Goal: Transaction & Acquisition: Purchase product/service

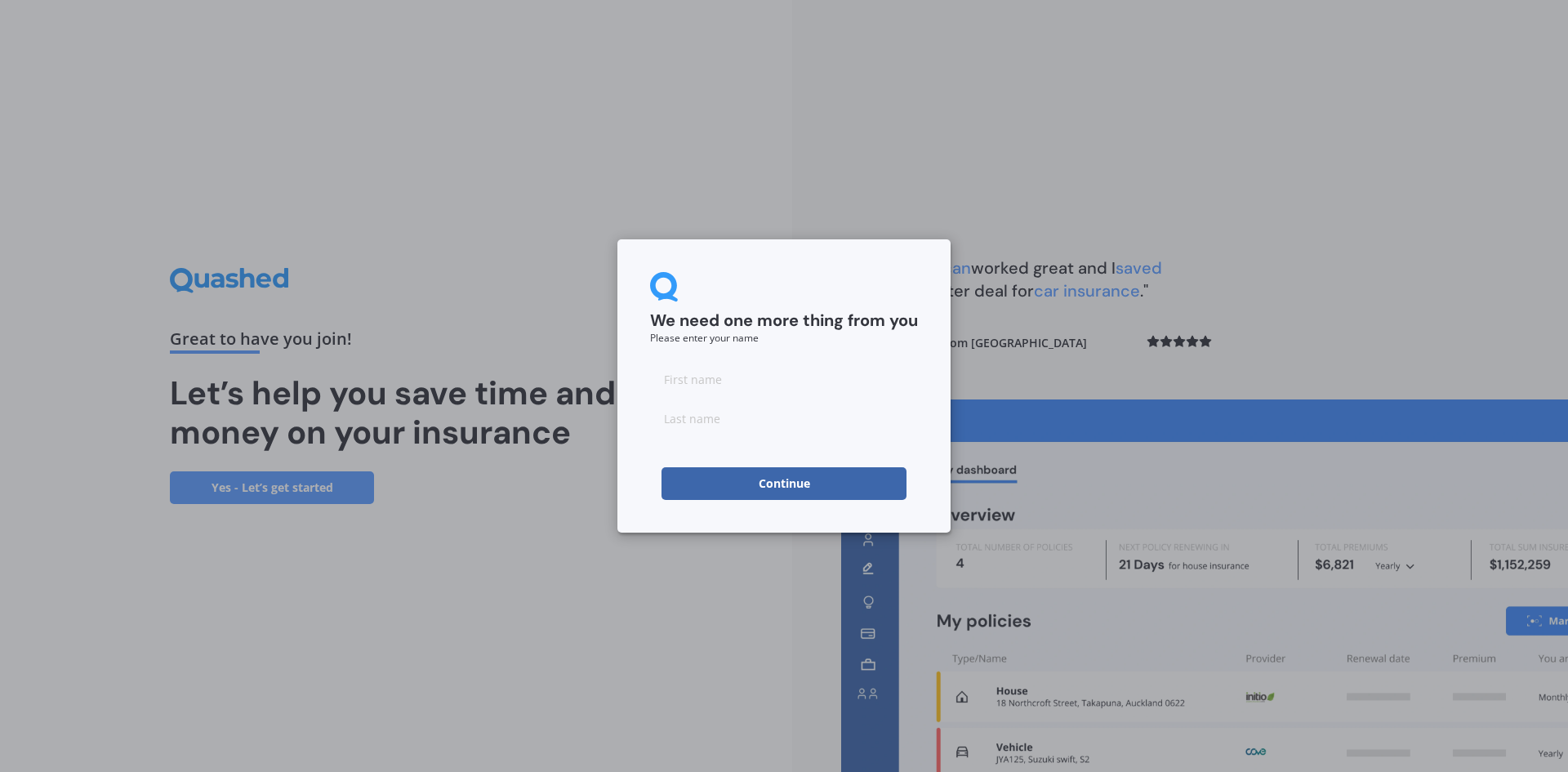
click at [744, 393] on input at bounding box center [784, 379] width 268 height 33
click at [735, 380] on input at bounding box center [784, 379] width 268 height 33
type input "[PERSON_NAME]"
click at [693, 415] on input at bounding box center [784, 418] width 268 height 33
type input "[PERSON_NAME]"
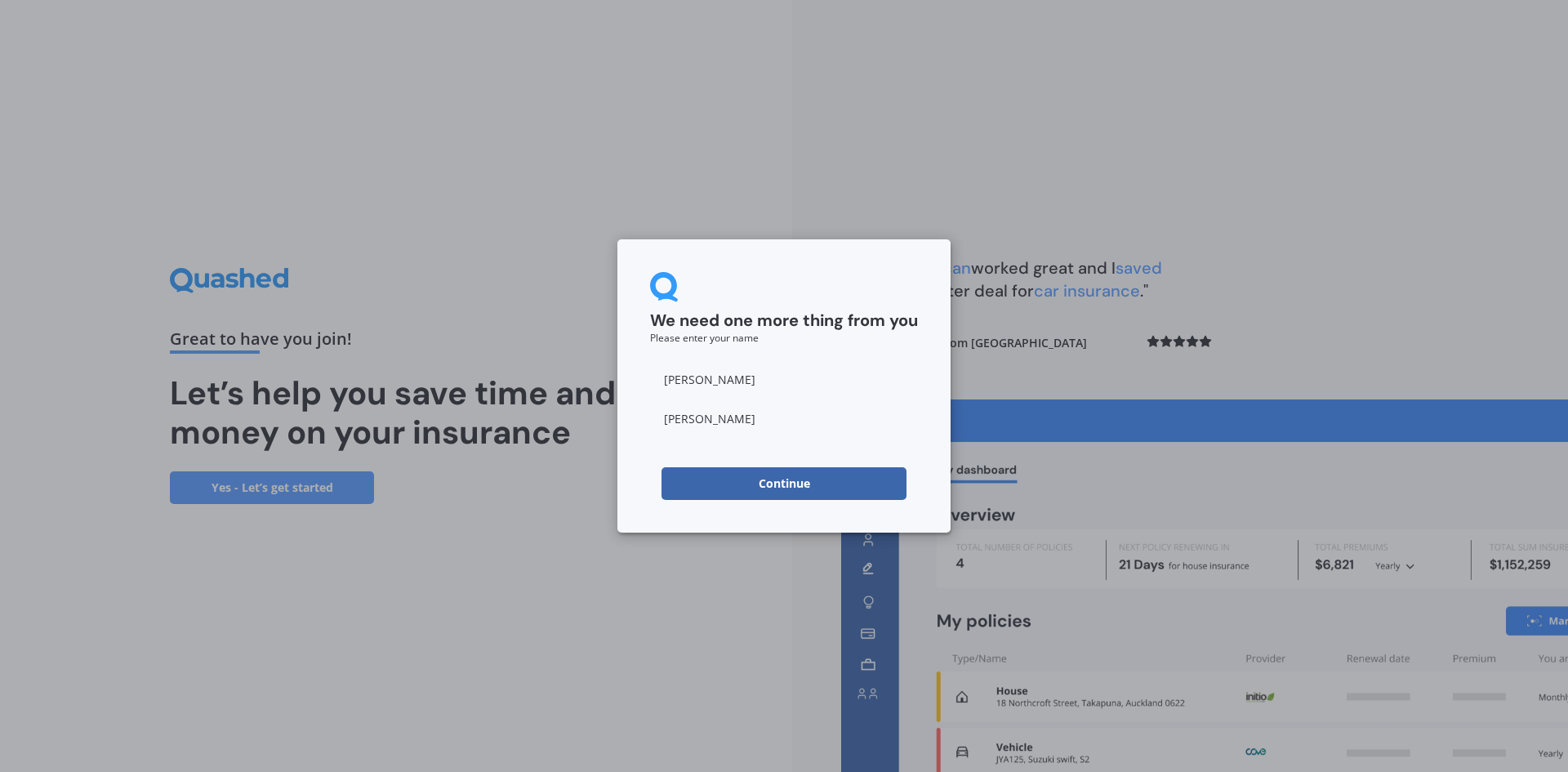
click at [656, 464] on form "We need one more thing from you Please enter your name [PERSON_NAME]" at bounding box center [784, 386] width 268 height 228
click at [717, 482] on button "Continue" at bounding box center [784, 483] width 245 height 33
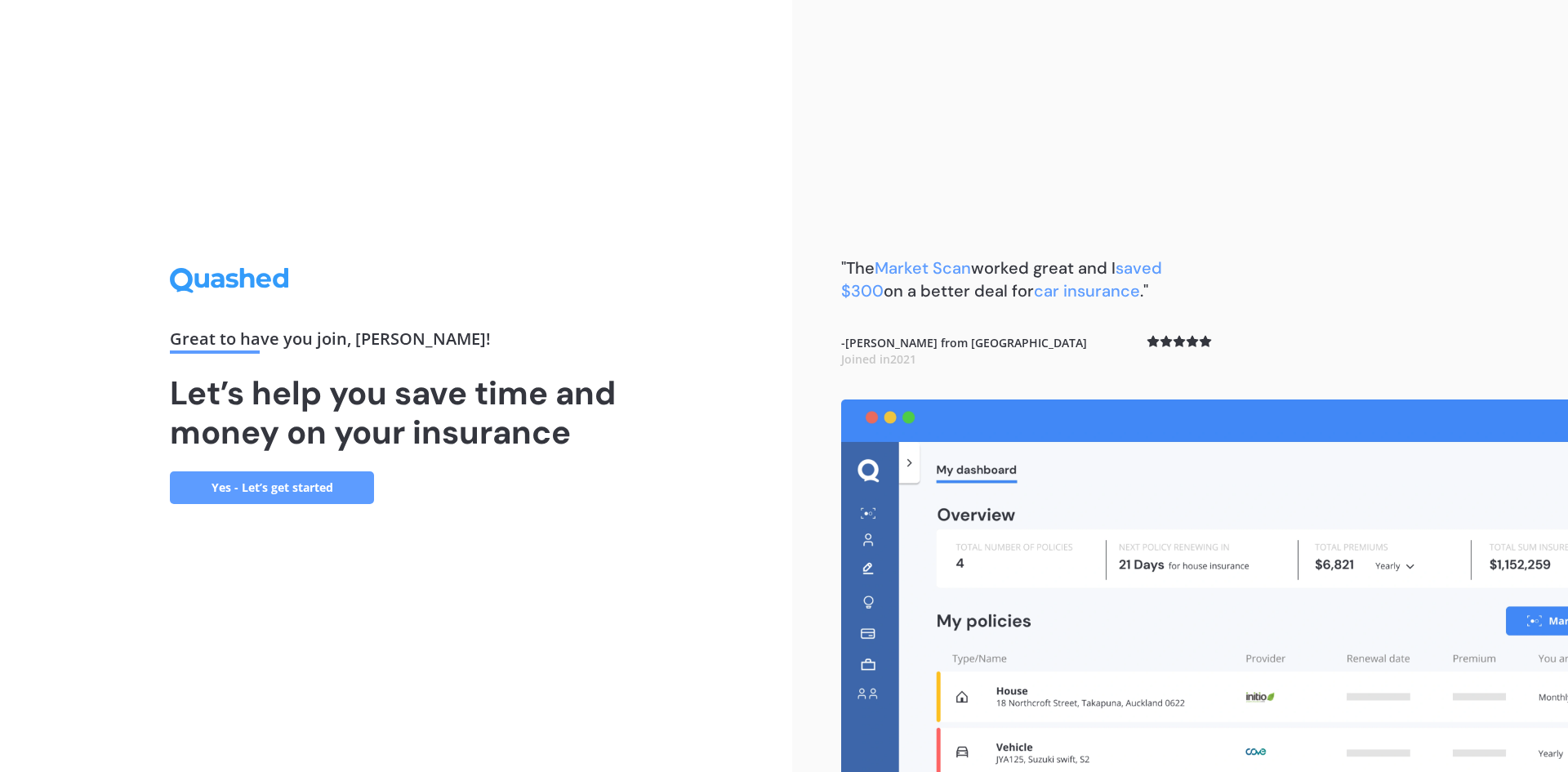
click at [337, 481] on link "Yes - Let’s get started" at bounding box center [272, 487] width 205 height 33
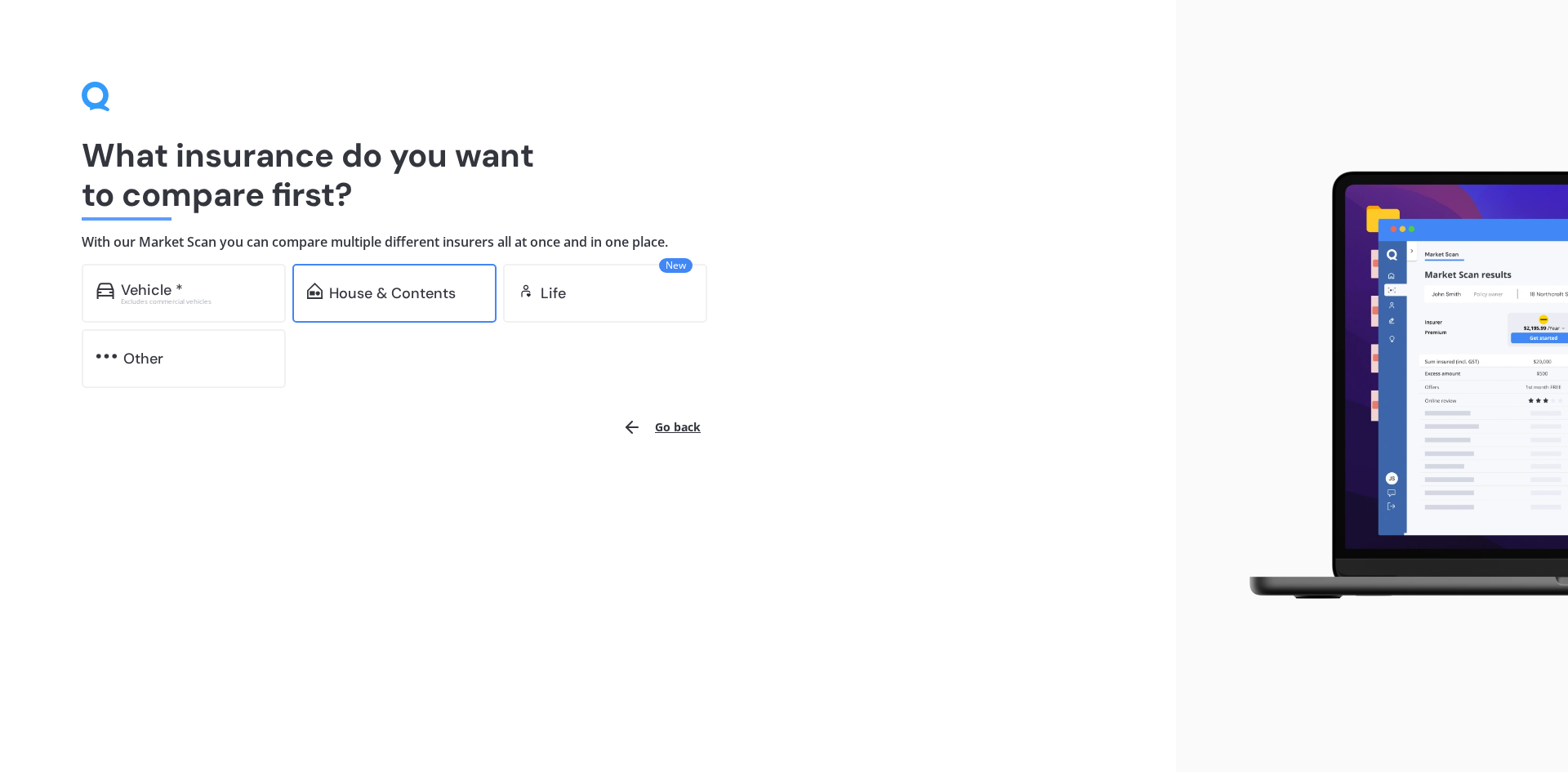
click at [385, 278] on div "House & Contents" at bounding box center [395, 292] width 205 height 59
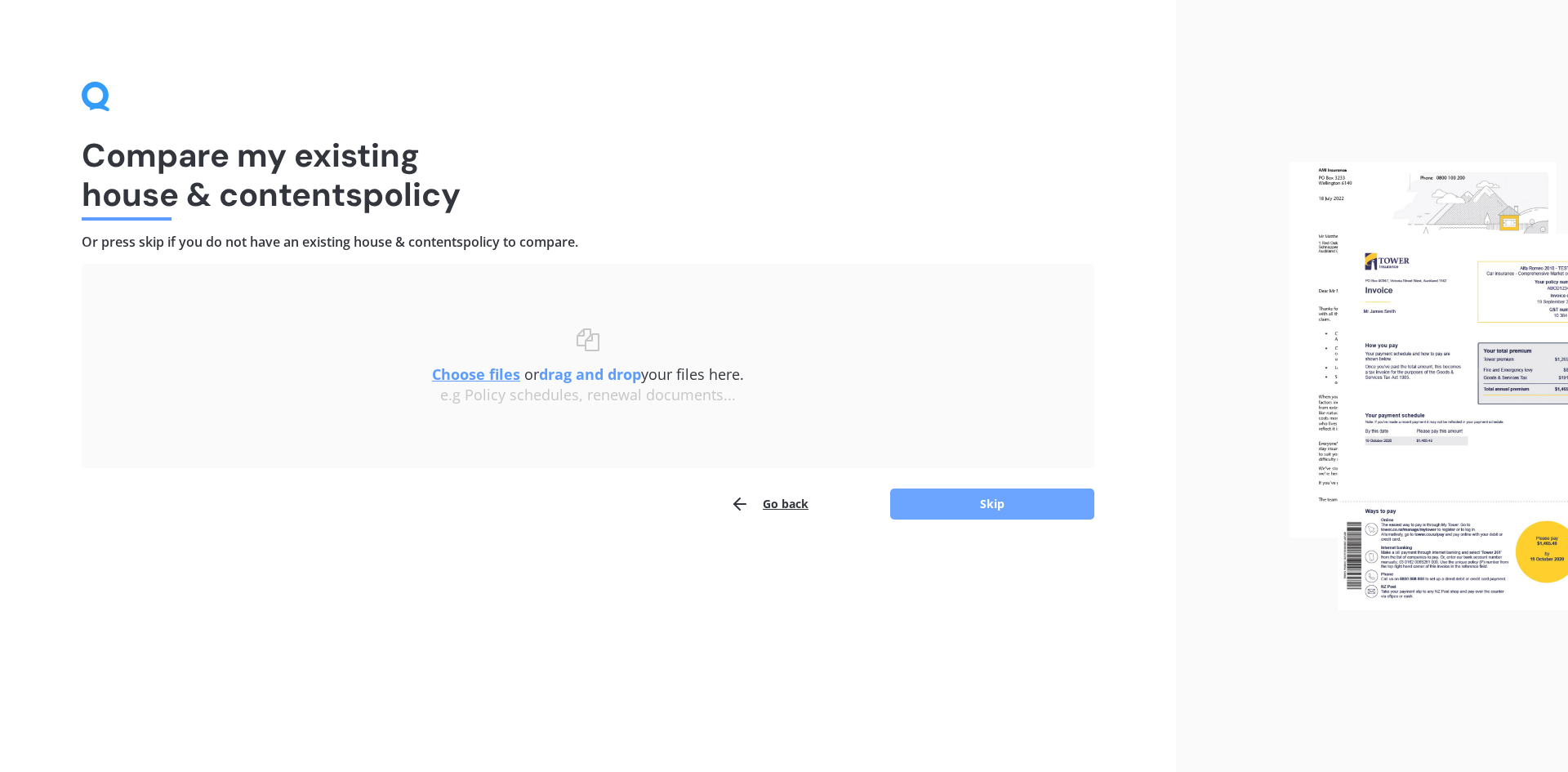
click at [1032, 512] on button "Skip" at bounding box center [992, 504] width 205 height 31
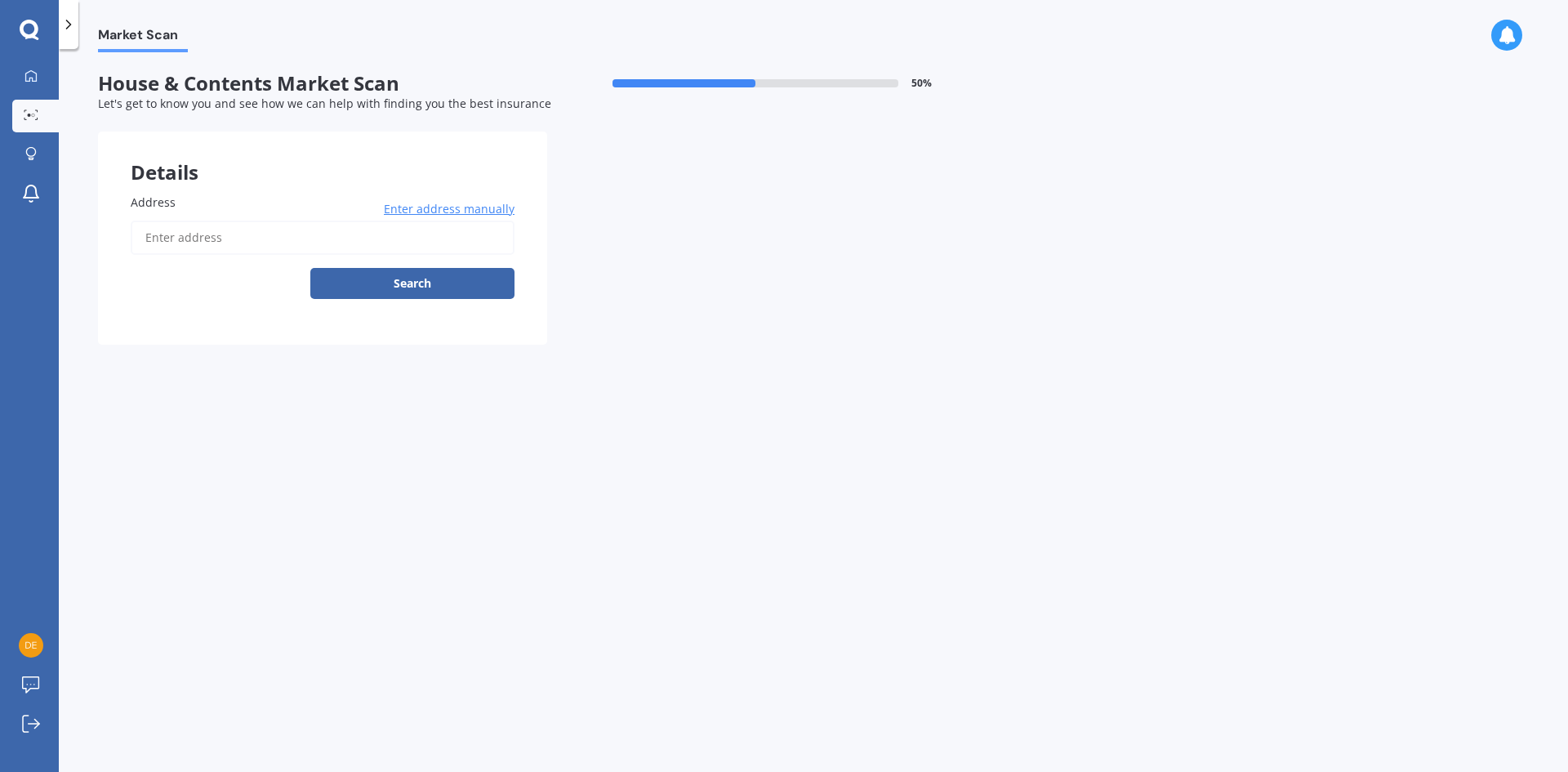
click at [206, 208] on label "Address" at bounding box center [318, 203] width 377 height 17
click at [206, 220] on input "Address" at bounding box center [322, 237] width 384 height 35
click at [210, 237] on input "Address" at bounding box center [322, 237] width 384 height 35
type input "[STREET_ADDRESS][PERSON_NAME]"
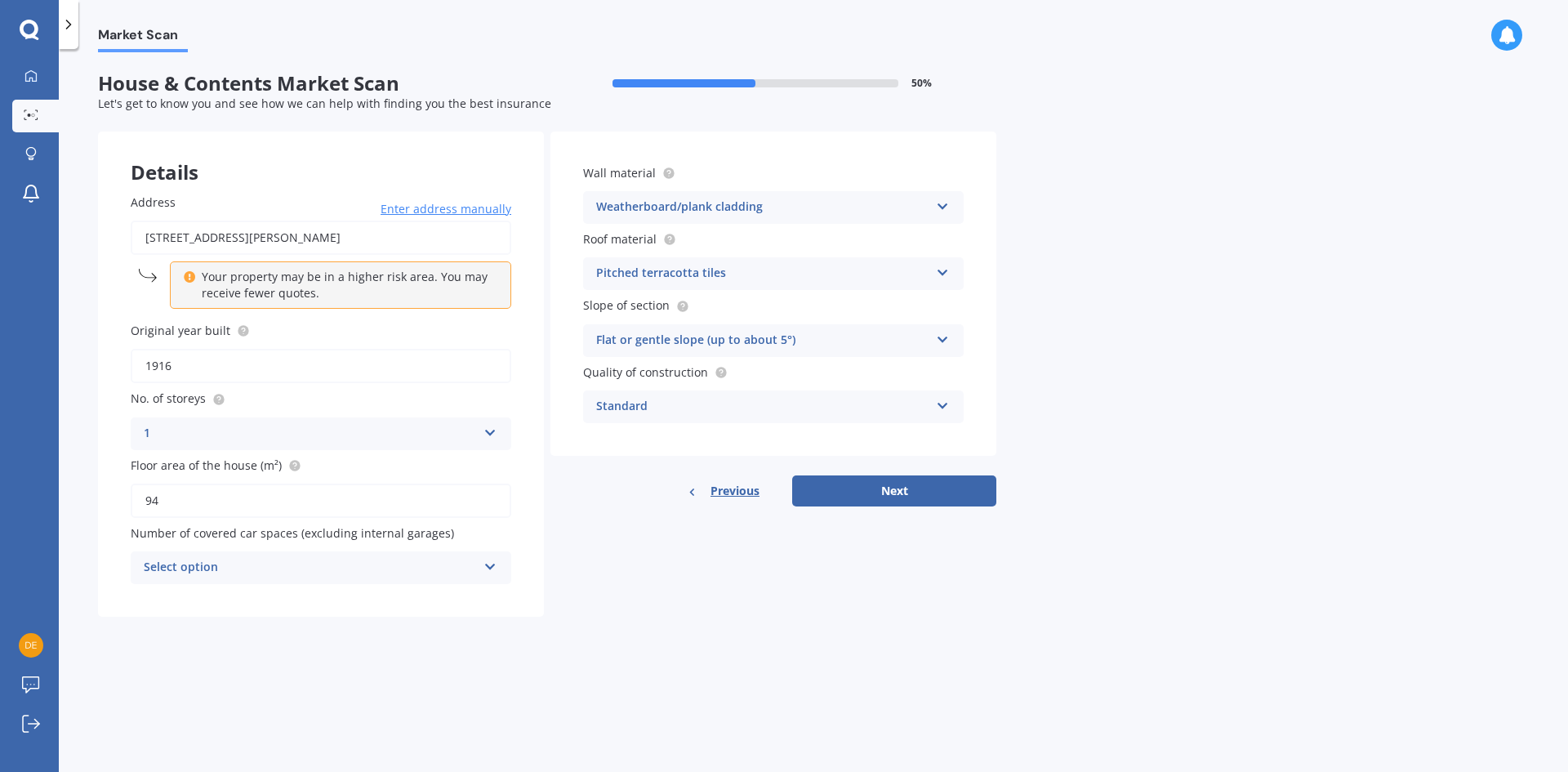
click at [260, 566] on div "Select option" at bounding box center [310, 567] width 333 height 19
click at [260, 568] on div "0" at bounding box center [310, 567] width 333 height 19
click at [259, 570] on div "Select option" at bounding box center [314, 567] width 325 height 18
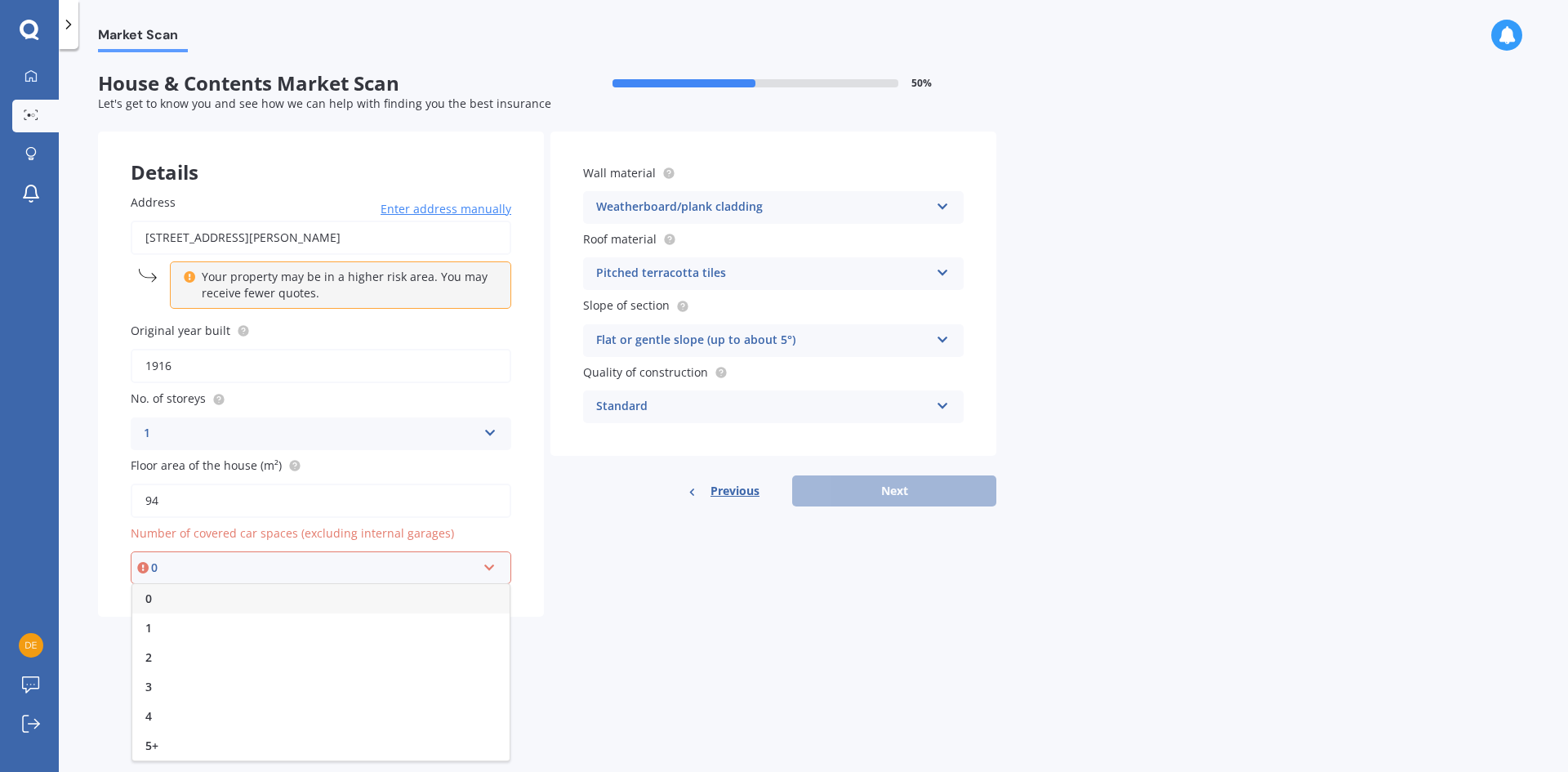
click at [186, 597] on div "0" at bounding box center [320, 598] width 377 height 29
drag, startPoint x: 1000, startPoint y: 499, endPoint x: 951, endPoint y: 507, distance: 49.6
click at [994, 502] on div "Market Scan House & Contents Market Scan 50 % Let's get to know you and see how…" at bounding box center [813, 413] width 1509 height 723
click at [948, 504] on button "Next" at bounding box center [894, 490] width 205 height 31
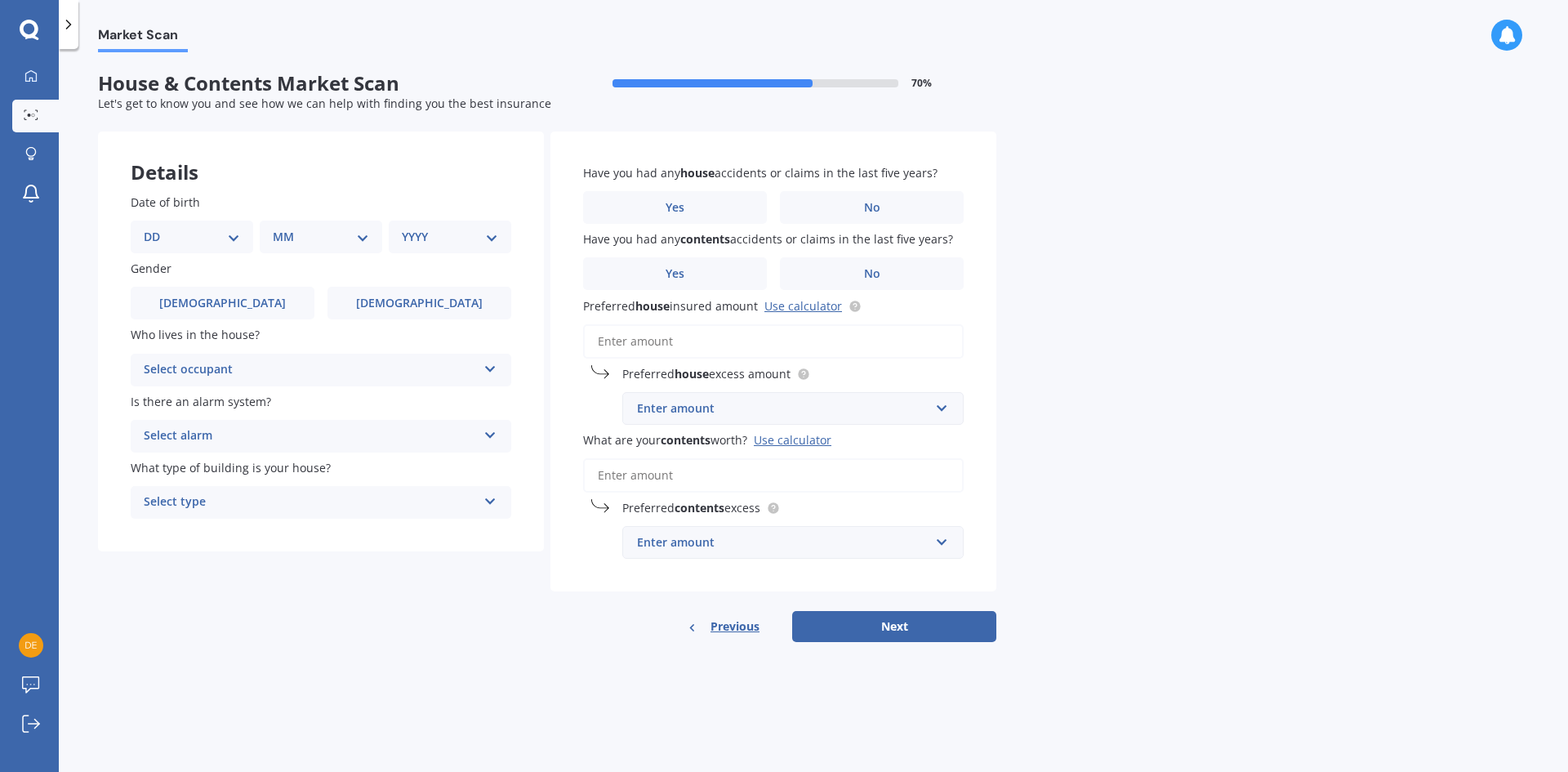
click at [175, 237] on select "DD 01 02 03 04 05 06 07 08 09 10 11 12 13 14 15 16 17 18 19 20 21 22 23 24 25 2…" at bounding box center [192, 236] width 96 height 18
select select "15"
click at [156, 228] on select "DD 01 02 03 04 05 06 07 08 09 10 11 12 13 14 15 16 17 18 19 20 21 22 23 24 25 2…" at bounding box center [192, 236] width 96 height 18
click at [307, 236] on select "MM 01 02 03 04 05 06 07 08 09 10 11 12" at bounding box center [323, 236] width 90 height 18
select select "12"
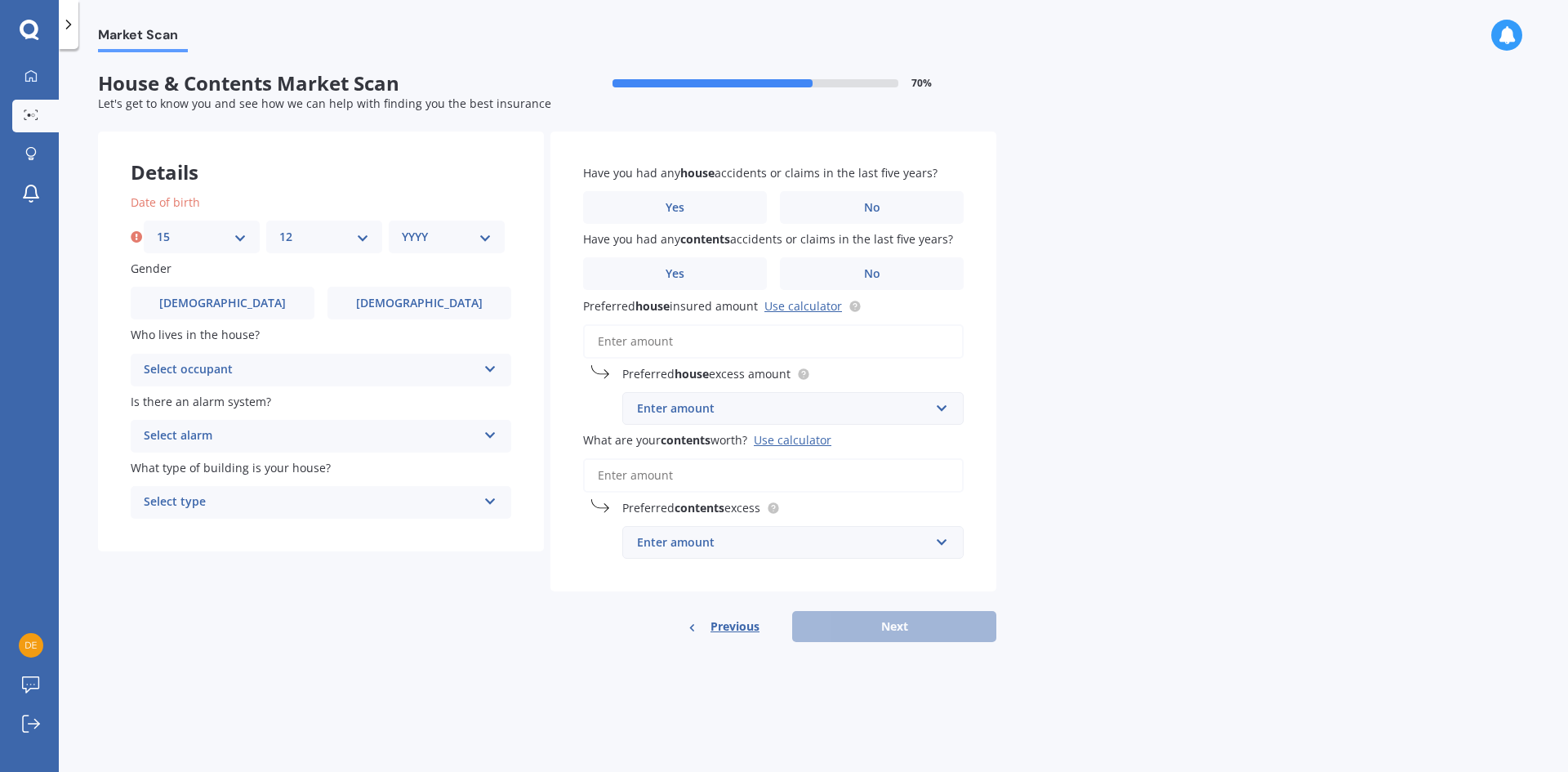
click at [279, 228] on select "MM 01 02 03 04 05 06 07 08 09 10 11 12" at bounding box center [323, 236] width 90 height 18
click at [449, 220] on div "Date of birth DD 01 02 03 04 05 06 07 08 09 10 11 12 13 14 15 16 17 18 19 20 21…" at bounding box center [320, 224] width 380 height 60
click at [455, 230] on select "YYYY 2009 2008 2007 2006 2005 2004 2003 2002 2001 2000 1999 1998 1997 1996 1995…" at bounding box center [446, 236] width 90 height 18
select select "1999"
click at [401, 228] on select "YYYY 2009 2008 2007 2006 2005 2004 2003 2002 2001 2000 1999 1998 1997 1996 1995…" at bounding box center [446, 236] width 90 height 18
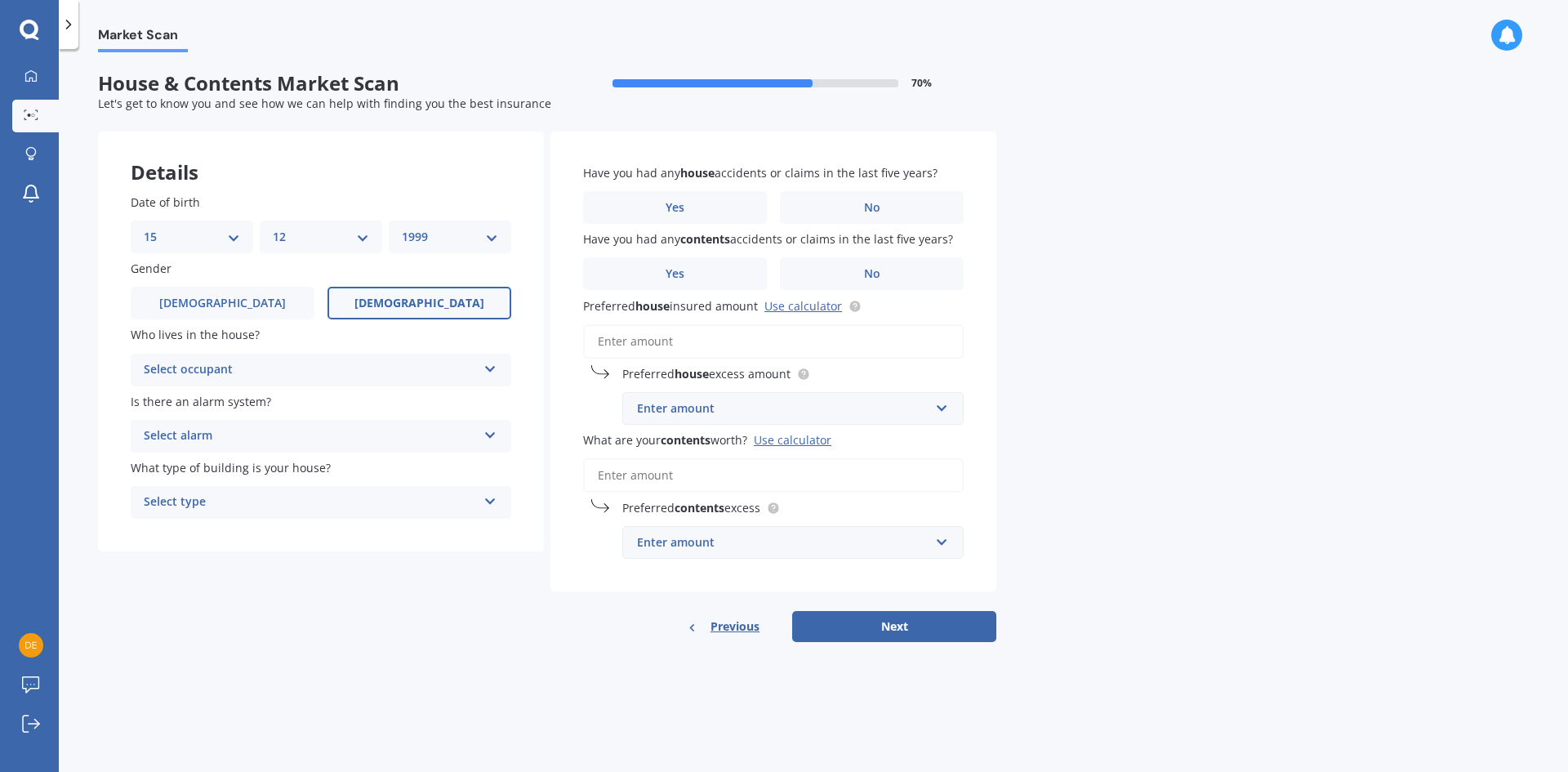
click at [440, 307] on label "[DEMOGRAPHIC_DATA]" at bounding box center [419, 303] width 183 height 33
click at [0, 0] on input "[DEMOGRAPHIC_DATA]" at bounding box center [0, 0] width 0 height 0
click at [337, 378] on div "Select occupant" at bounding box center [310, 370] width 333 height 19
click at [321, 413] on div "Owner" at bounding box center [320, 401] width 379 height 29
click at [320, 428] on div "Select alarm" at bounding box center [310, 436] width 333 height 19
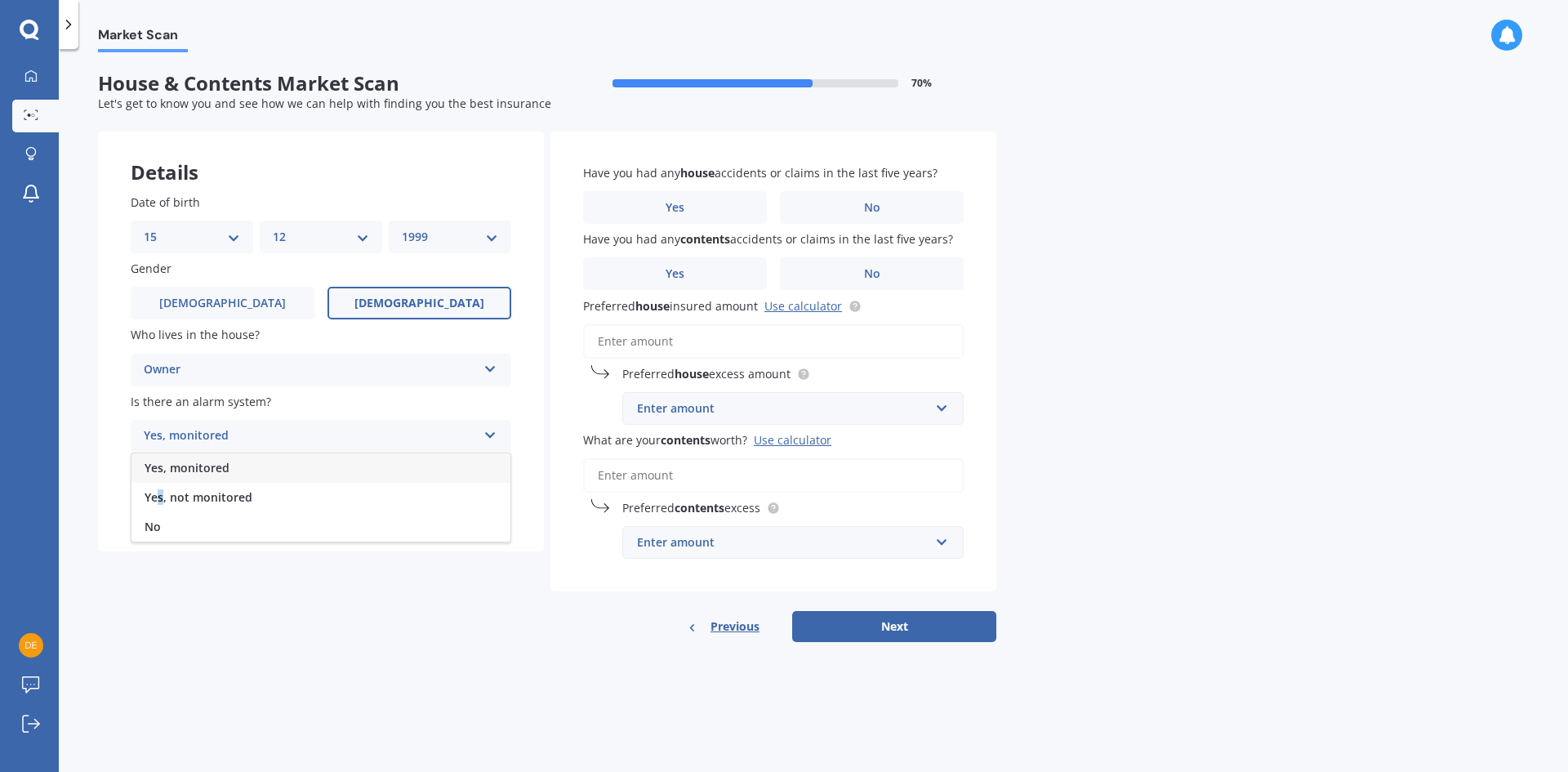
click at [161, 500] on span "Yes, not monitored" at bounding box center [199, 497] width 108 height 15
click at [226, 510] on div "Select type" at bounding box center [310, 502] width 333 height 19
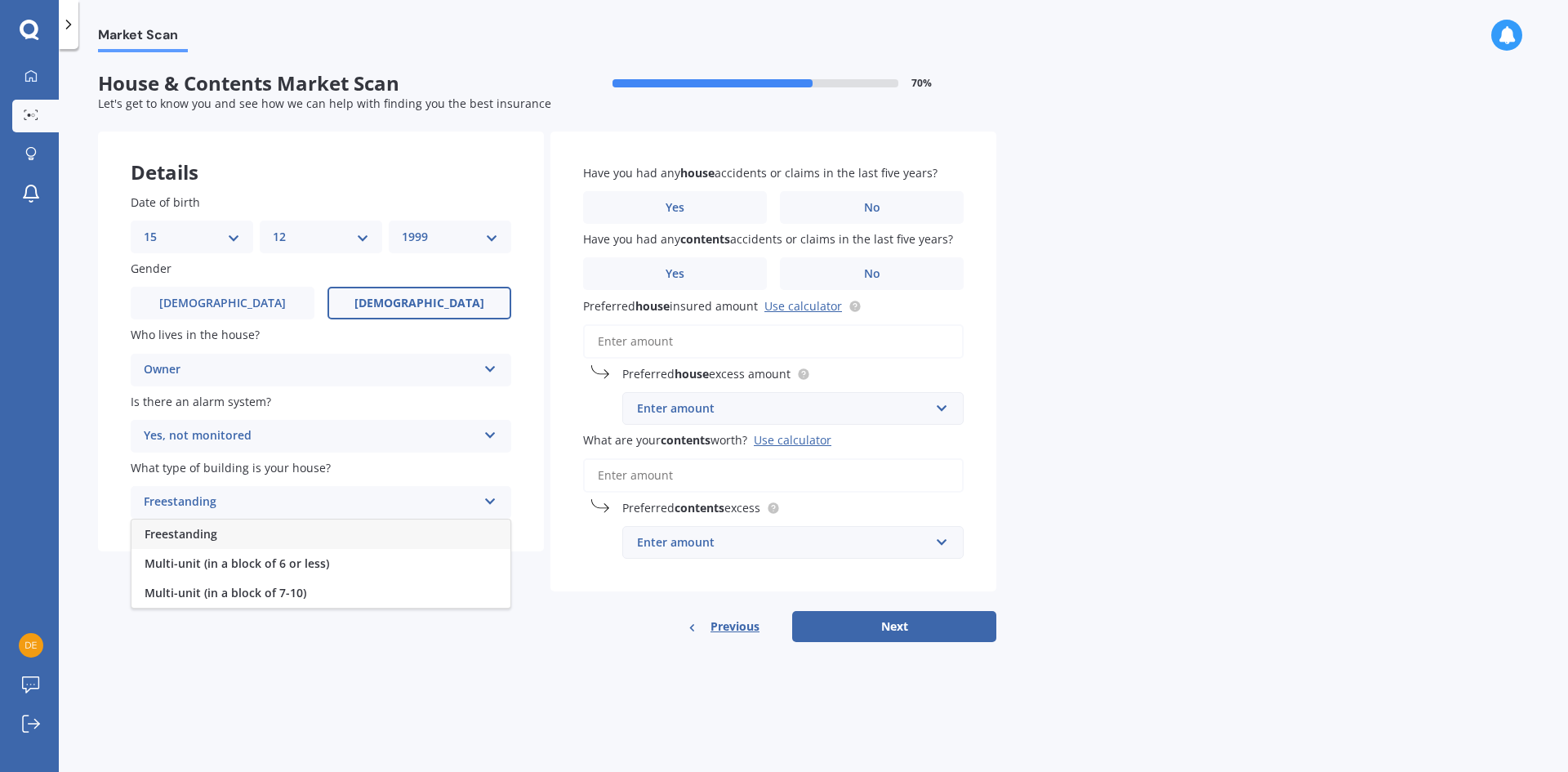
click at [235, 536] on div "Freestanding" at bounding box center [320, 534] width 379 height 29
click at [867, 206] on span "No" at bounding box center [871, 207] width 16 height 14
click at [0, 0] on input "No" at bounding box center [0, 0] width 0 height 0
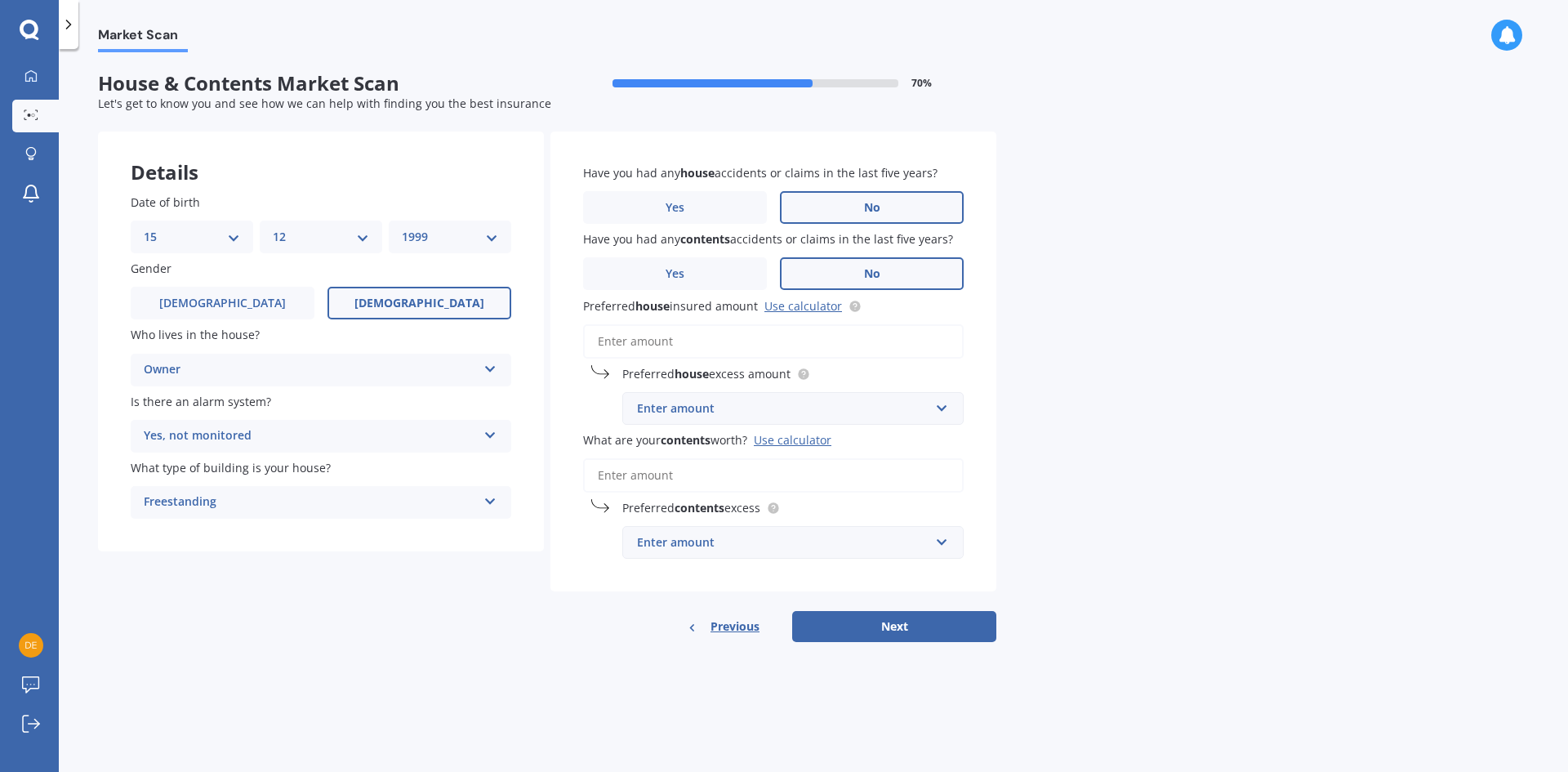
click at [885, 266] on label "No" at bounding box center [871, 274] width 183 height 33
click at [0, 0] on input "No" at bounding box center [0, 0] width 0 height 0
click at [810, 310] on link "Use calculator" at bounding box center [803, 306] width 77 height 15
click at [712, 404] on div "Enter amount" at bounding box center [783, 408] width 292 height 18
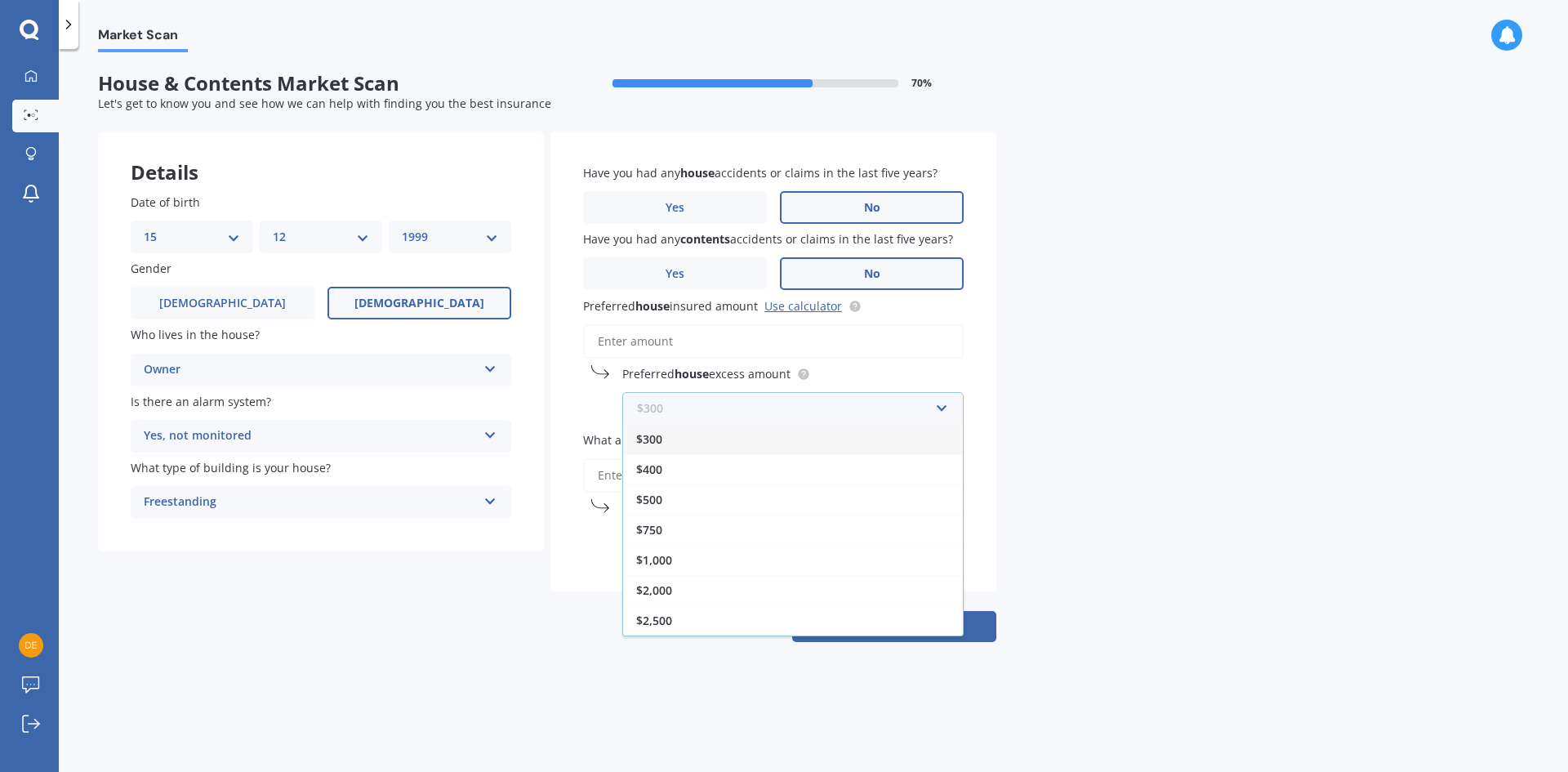
click at [704, 402] on input "text" at bounding box center [787, 408] width 326 height 31
click at [669, 353] on input "Preferred house insured amount Use calculator" at bounding box center [773, 342] width 380 height 35
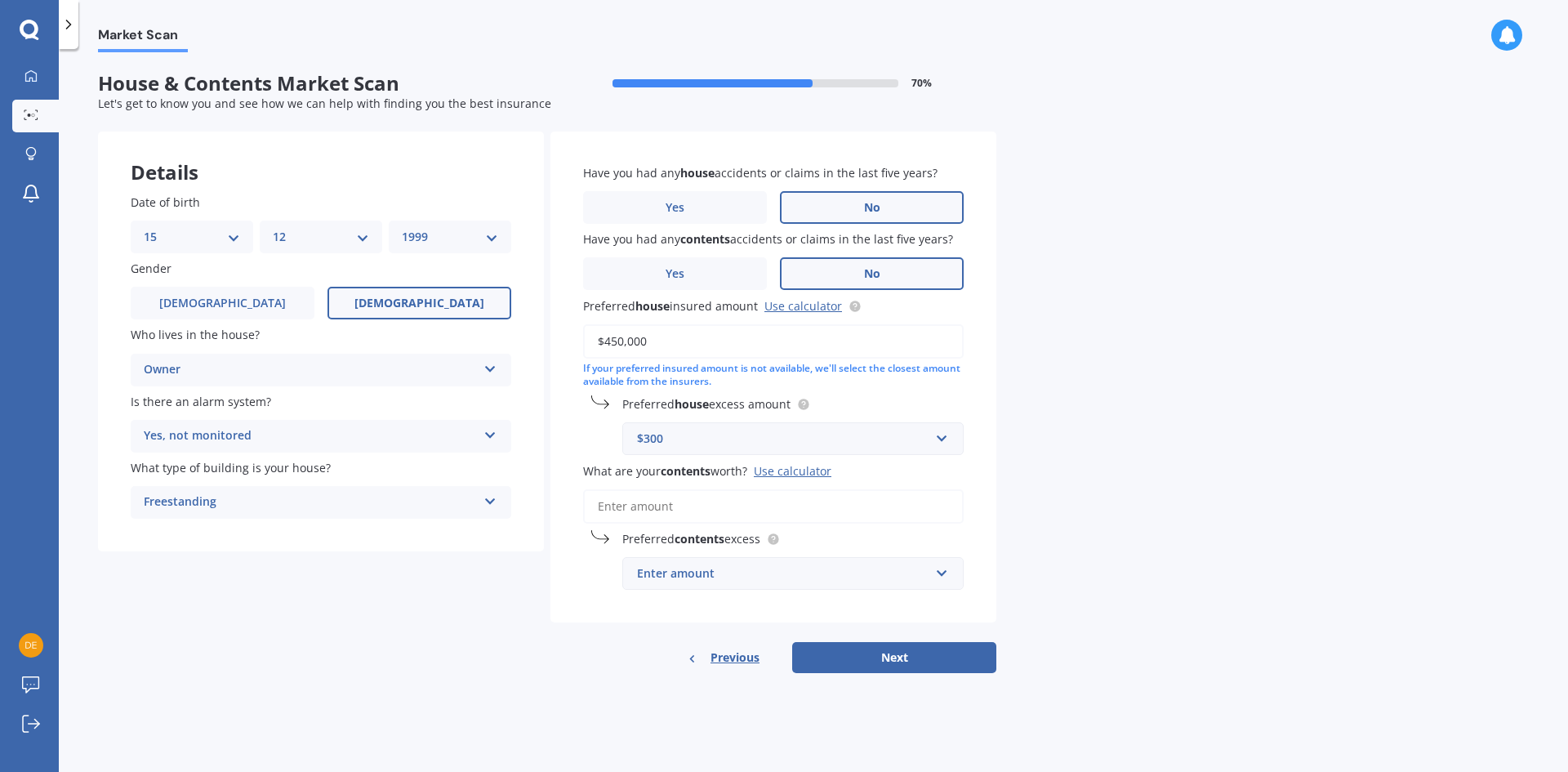
type input "$450,000"
click at [639, 502] on input "What are your contents worth? Use calculator" at bounding box center [773, 507] width 380 height 35
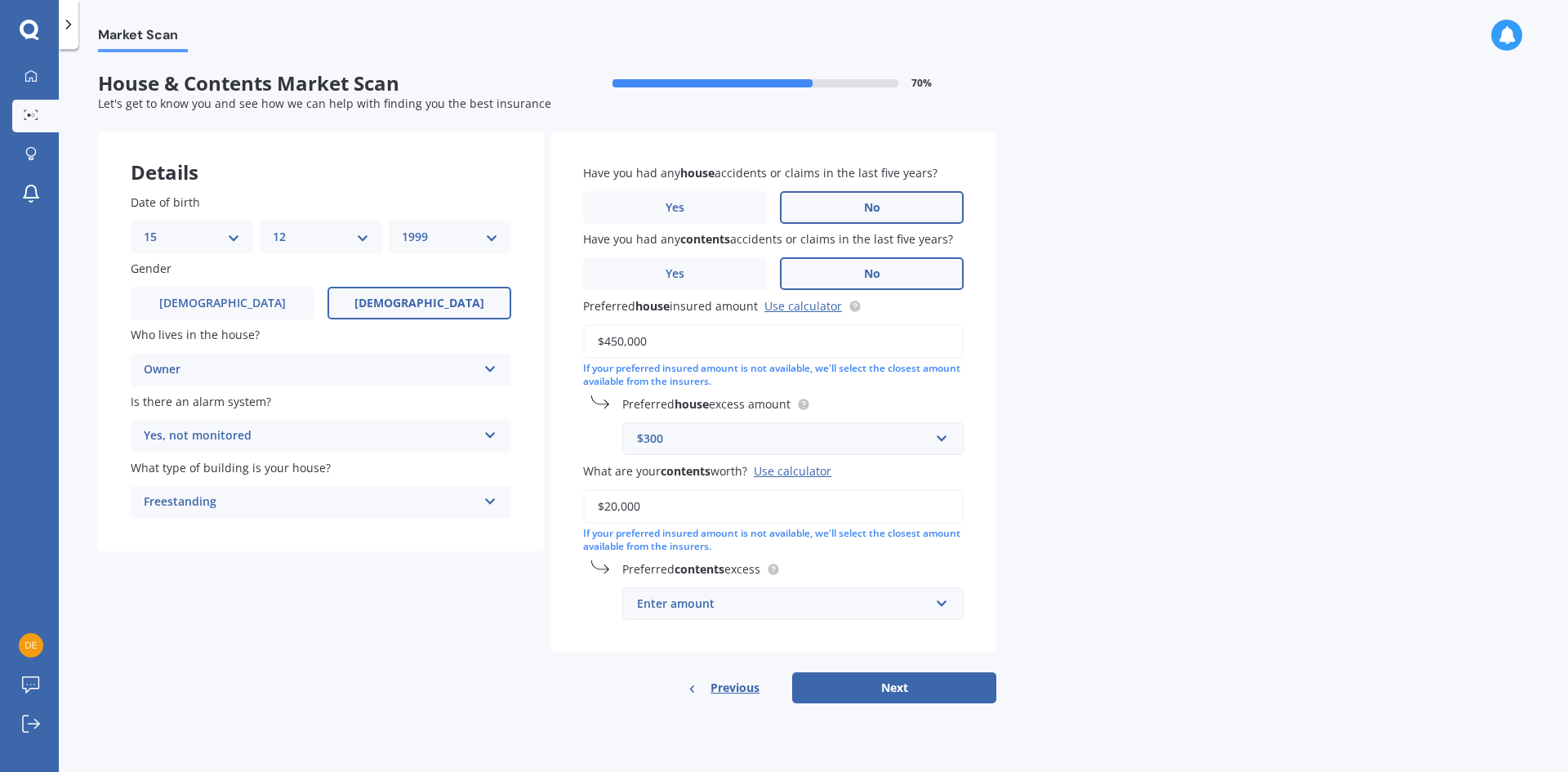
type input "$20,000"
click at [722, 613] on div "Enter amount" at bounding box center [783, 603] width 292 height 18
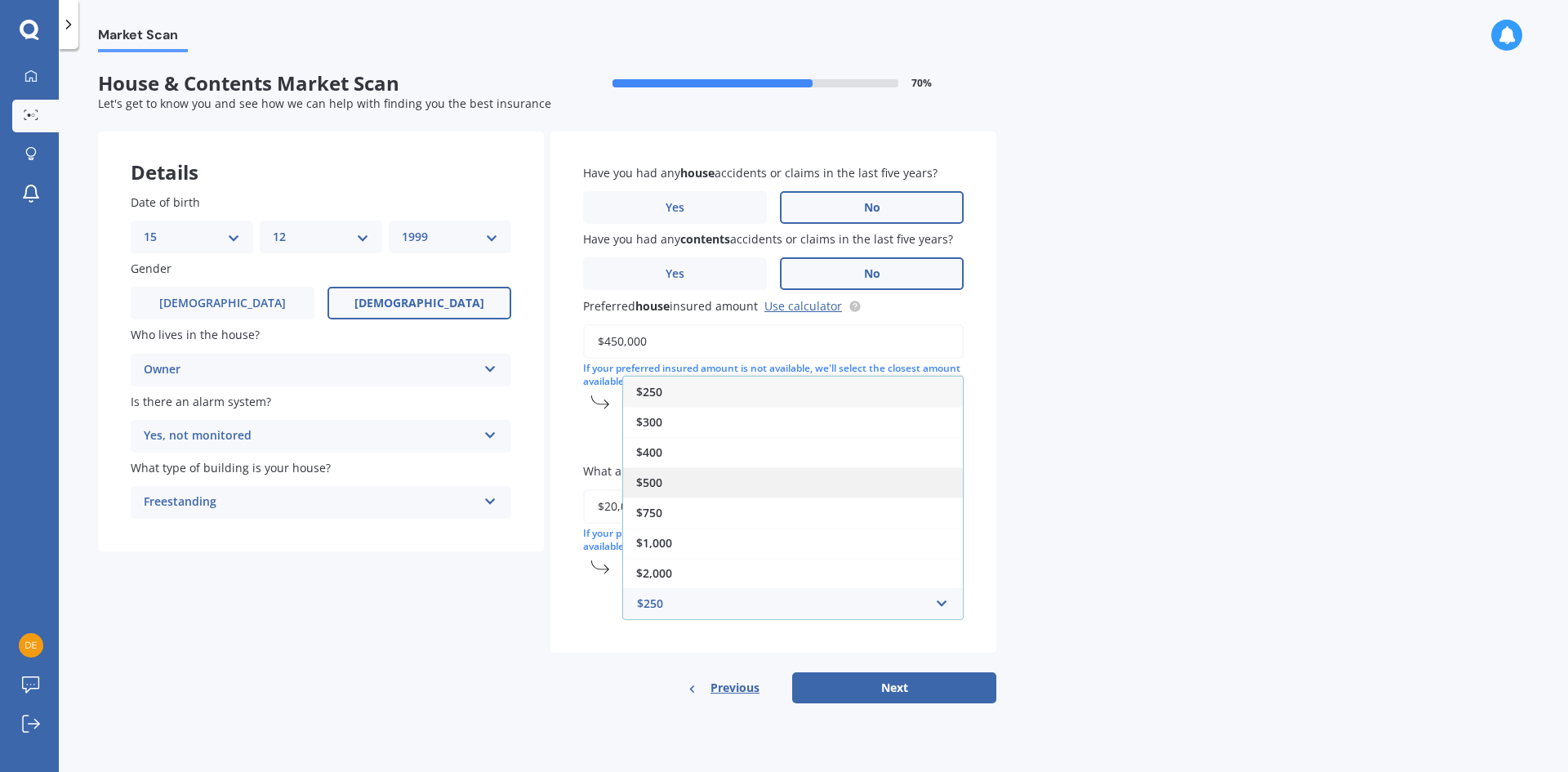
click at [661, 490] on div "$500" at bounding box center [793, 482] width 340 height 30
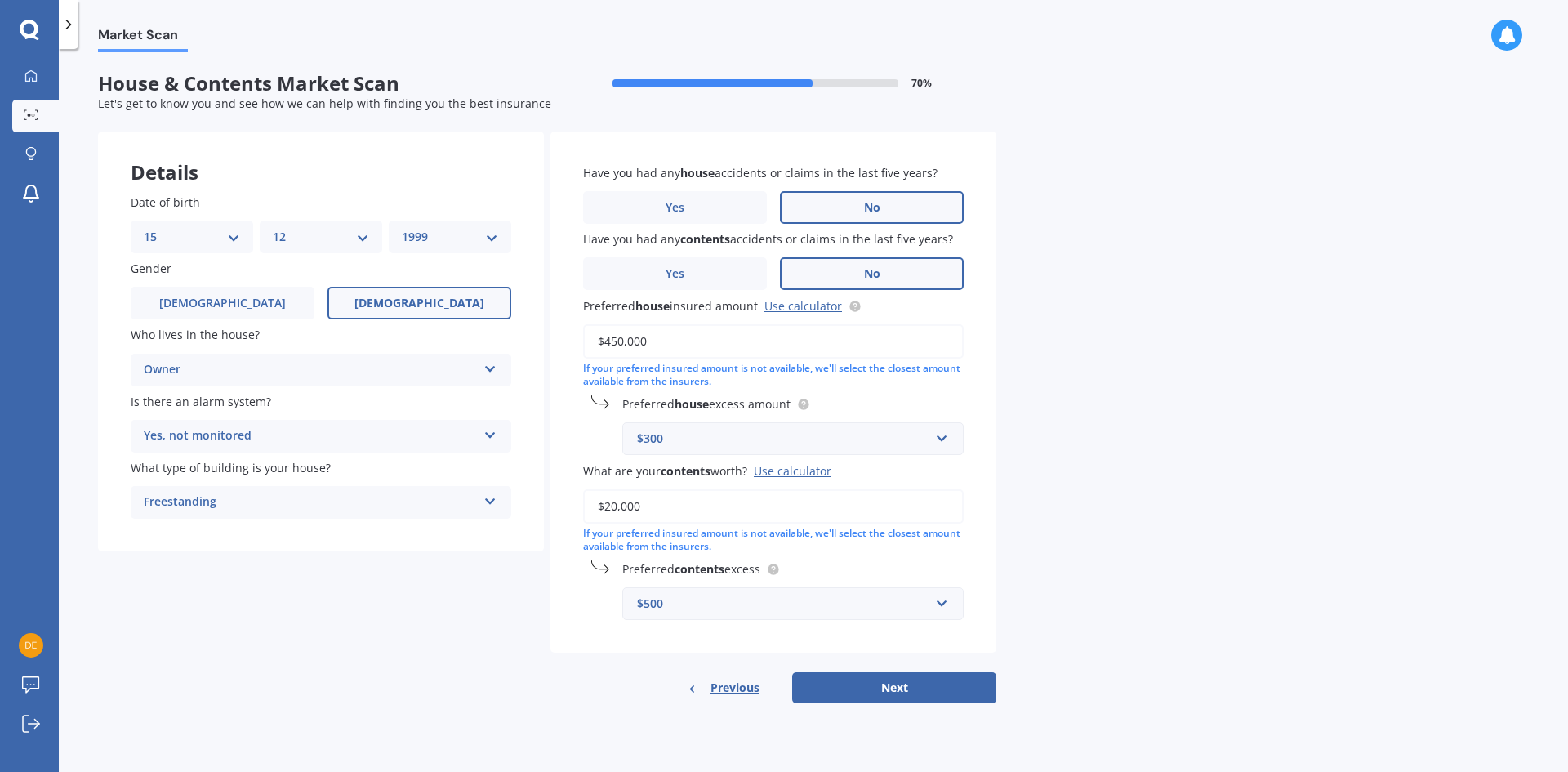
click at [692, 456] on div "Have you had any house accidents or claims in the last five years? Yes No Have …" at bounding box center [773, 392] width 446 height 522
click at [687, 449] on input "text" at bounding box center [787, 438] width 326 height 31
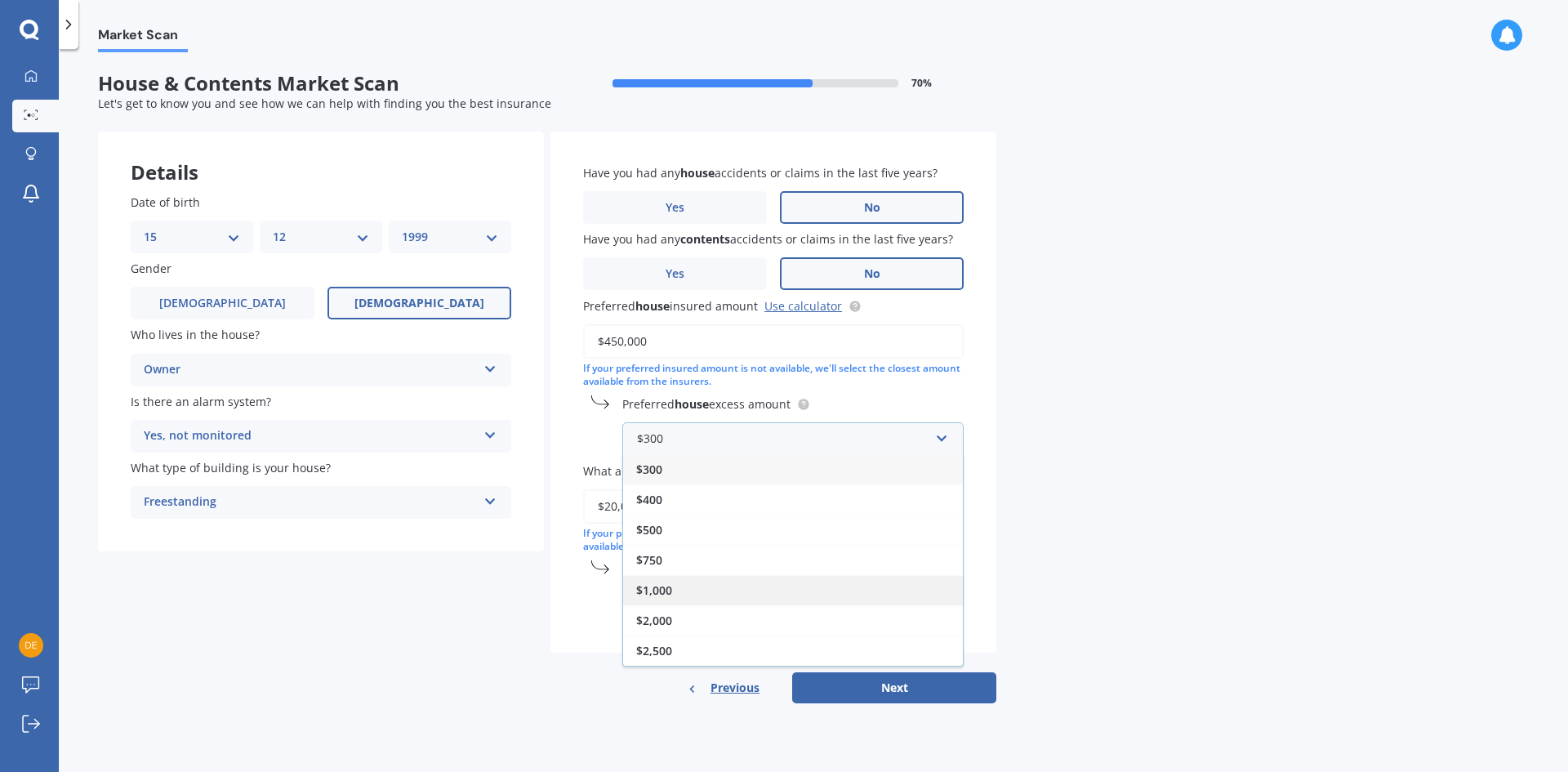
click at [670, 587] on span "$1,000" at bounding box center [653, 590] width 36 height 15
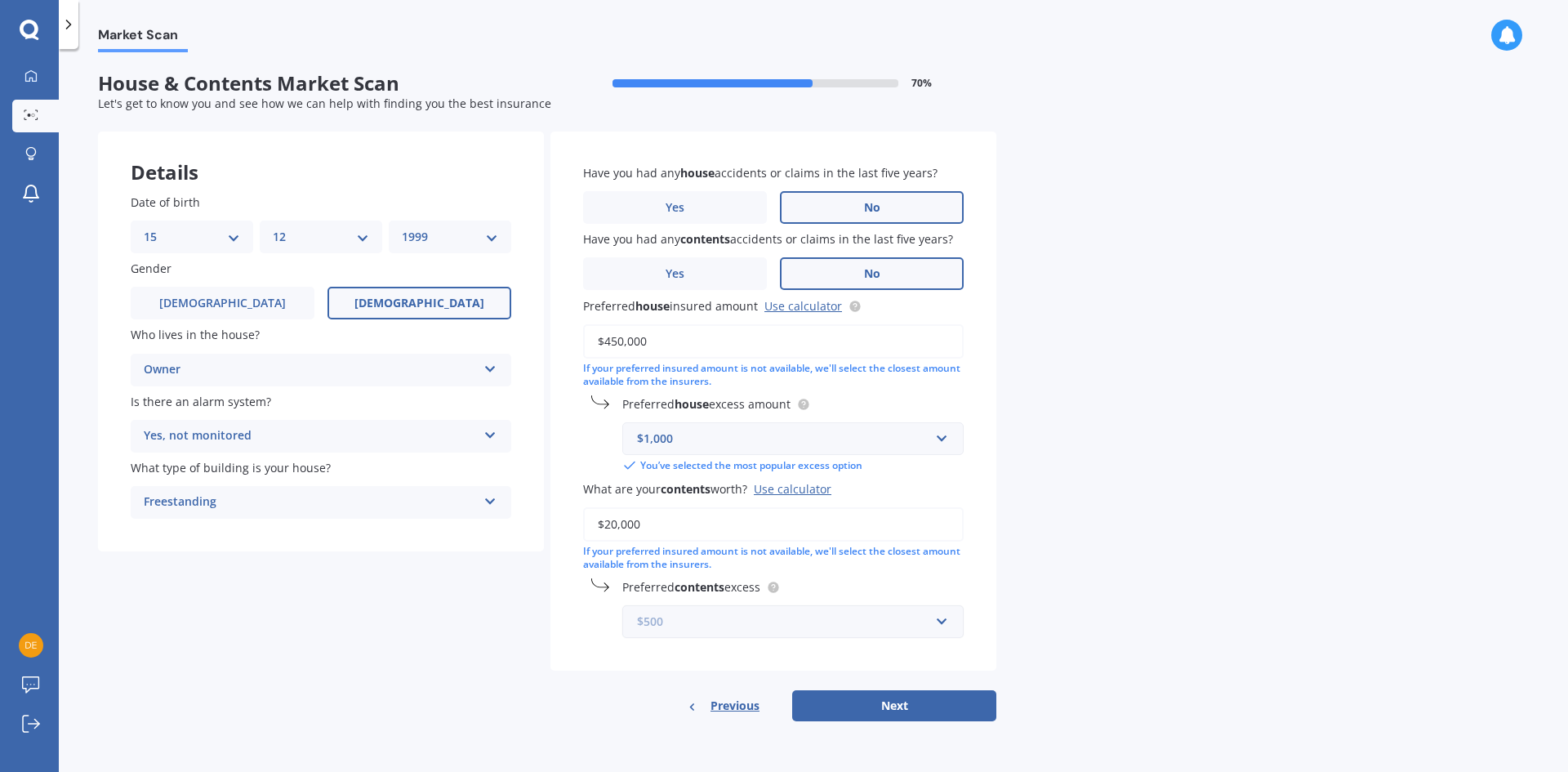
click at [730, 631] on input "text" at bounding box center [787, 621] width 326 height 31
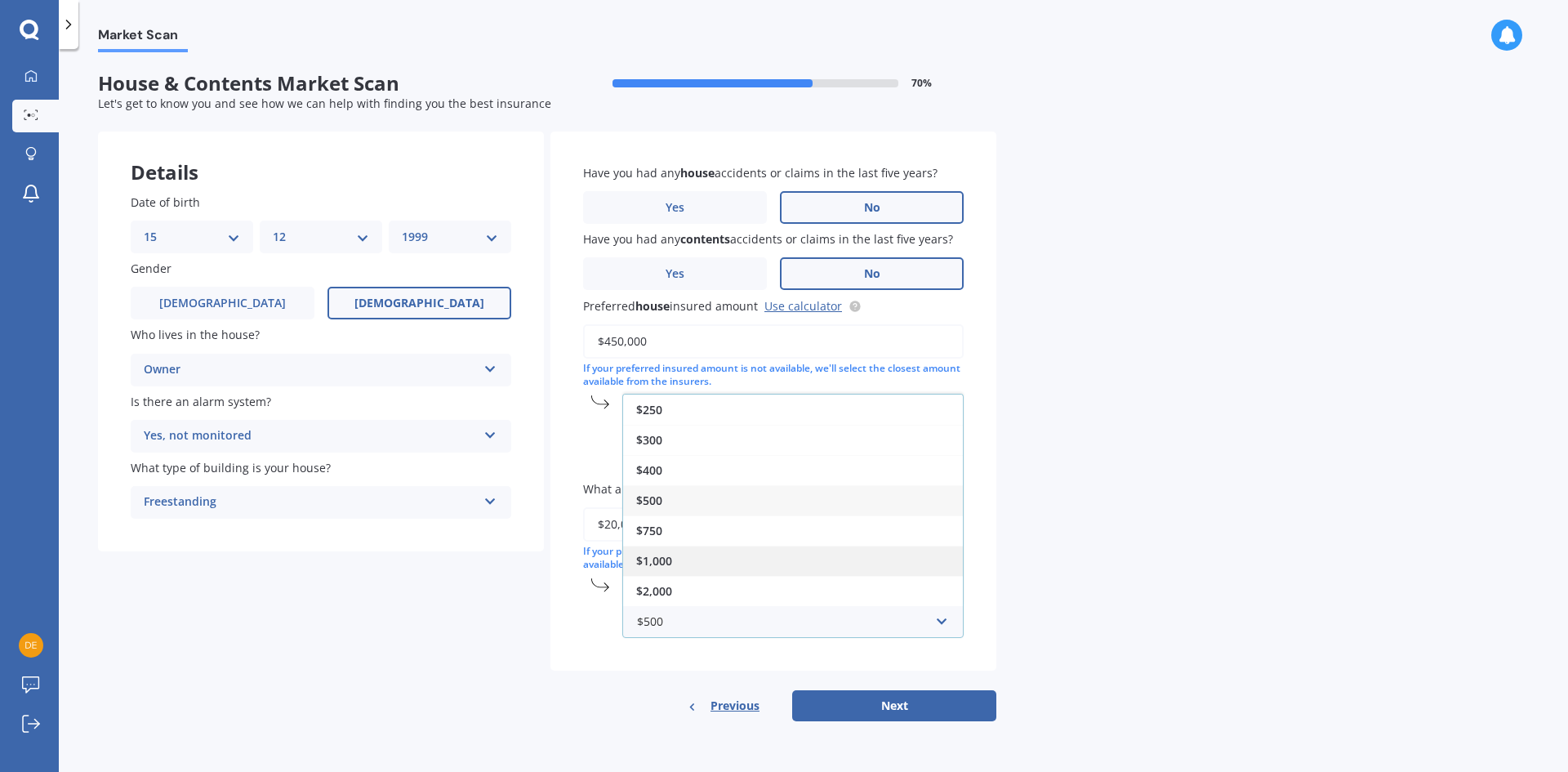
click at [654, 563] on span "$1,000" at bounding box center [653, 561] width 36 height 15
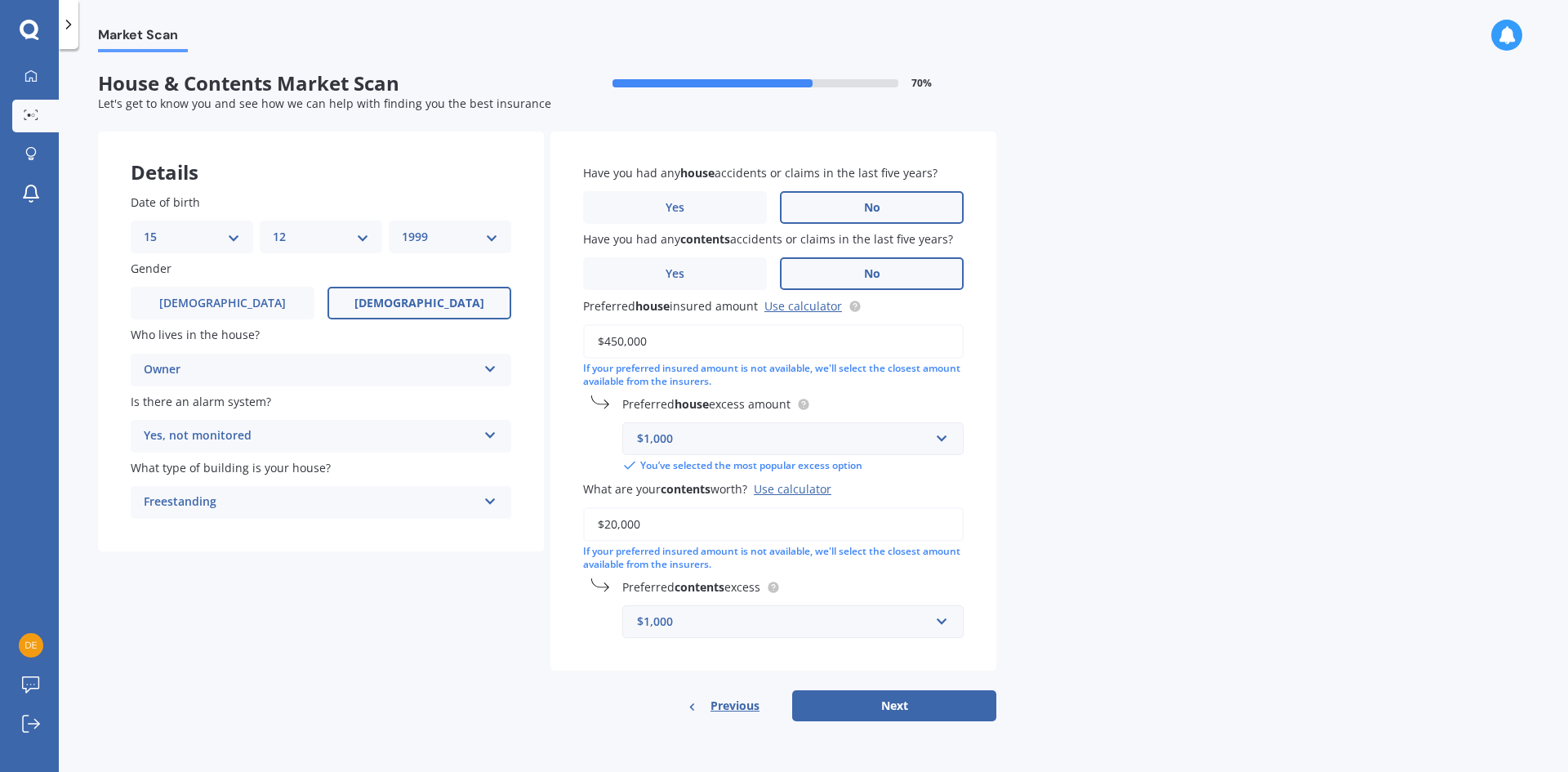
click at [688, 629] on div "$1,000" at bounding box center [783, 621] width 292 height 18
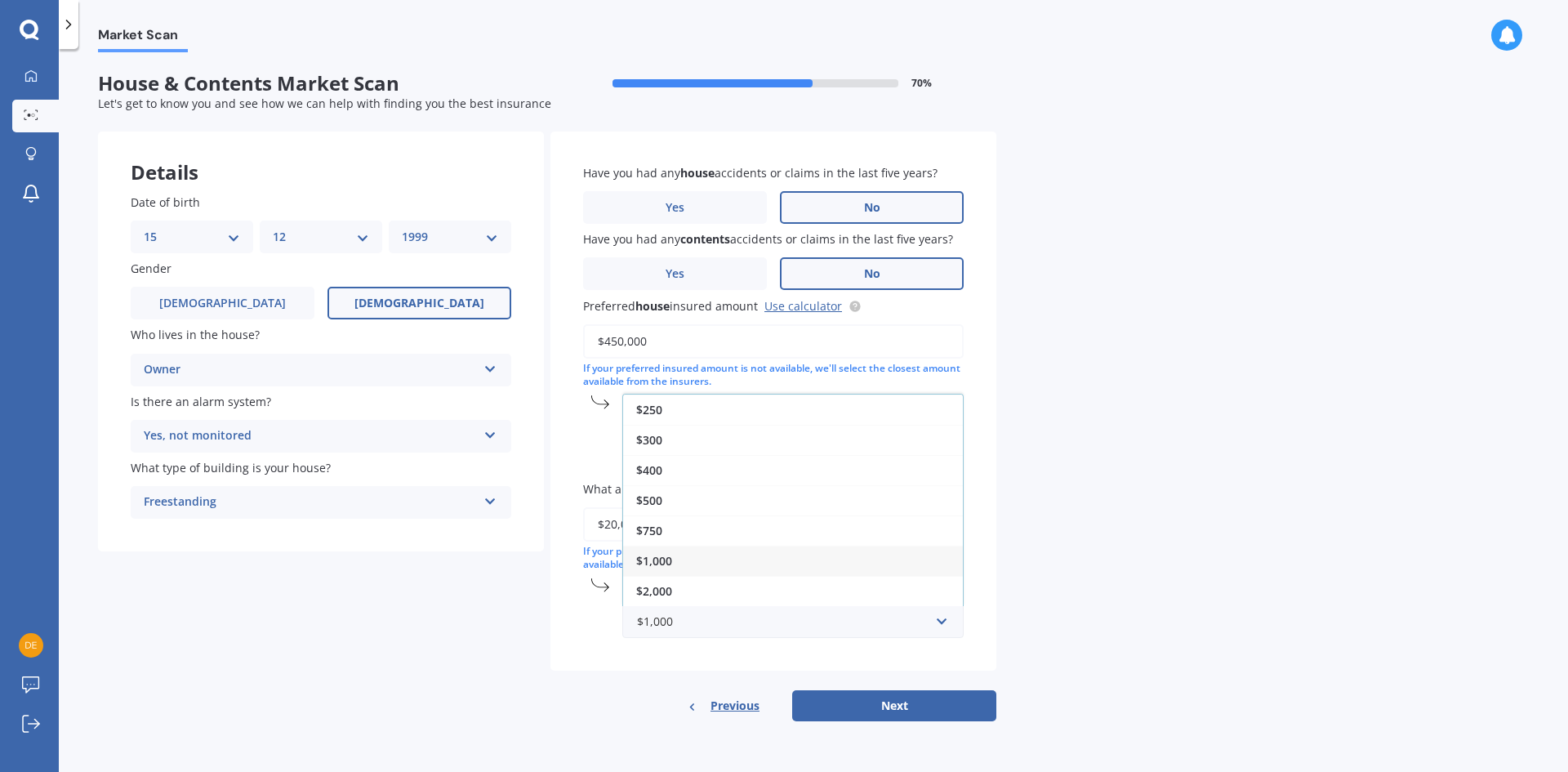
click at [674, 412] on div "$250" at bounding box center [793, 409] width 340 height 30
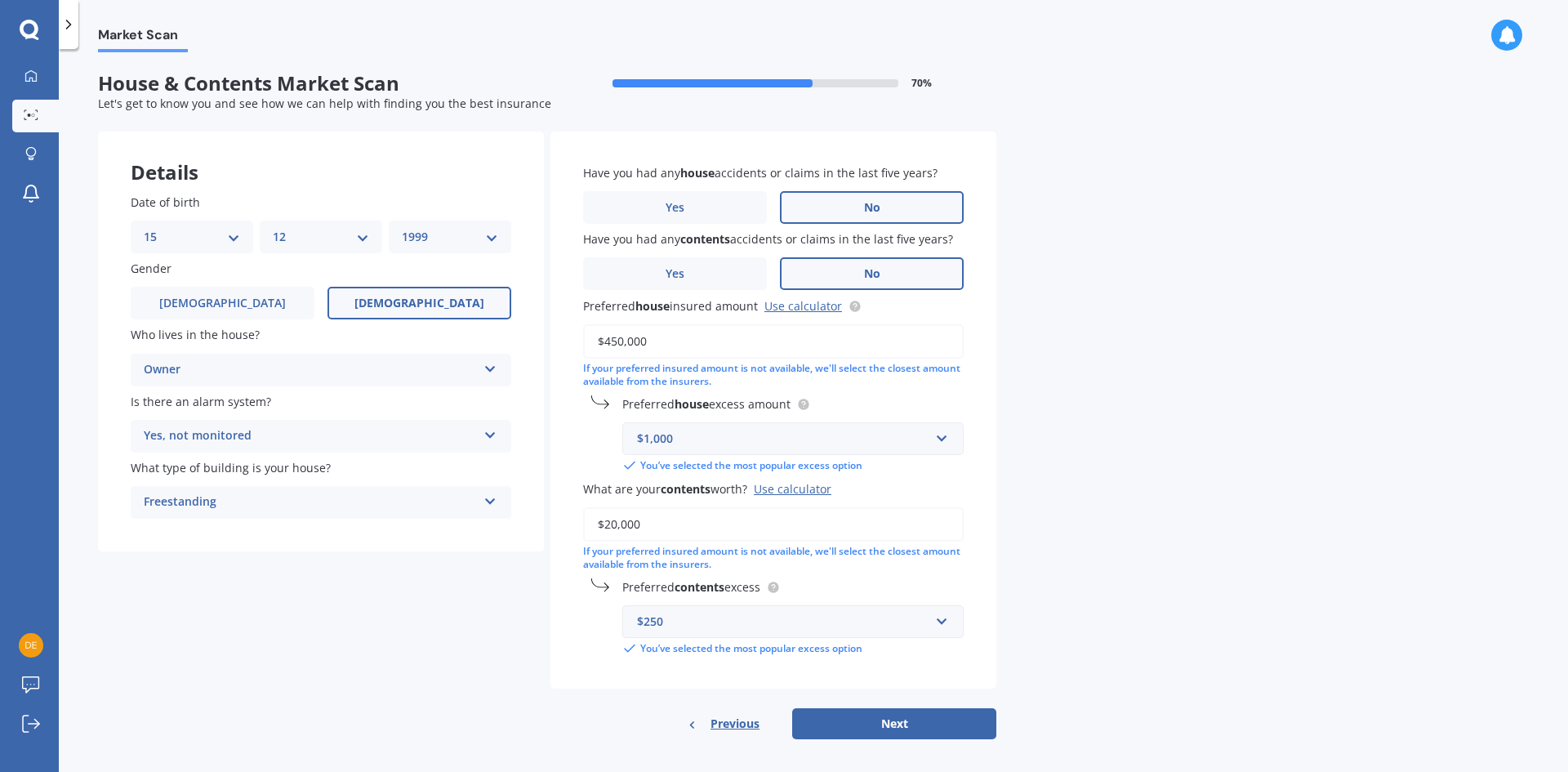
click at [696, 624] on div "$250" at bounding box center [783, 621] width 292 height 18
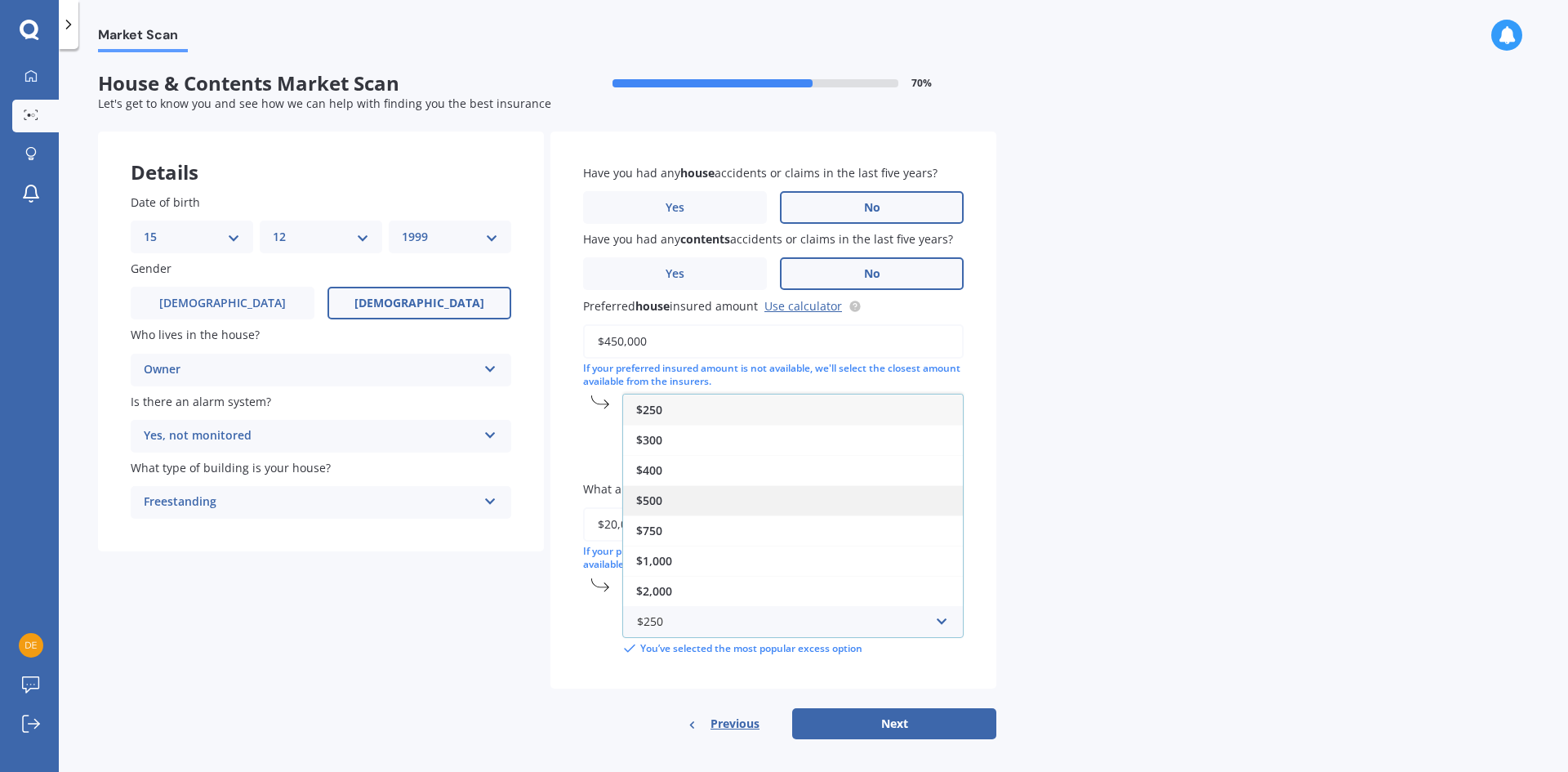
click at [680, 505] on div "$500" at bounding box center [793, 500] width 340 height 30
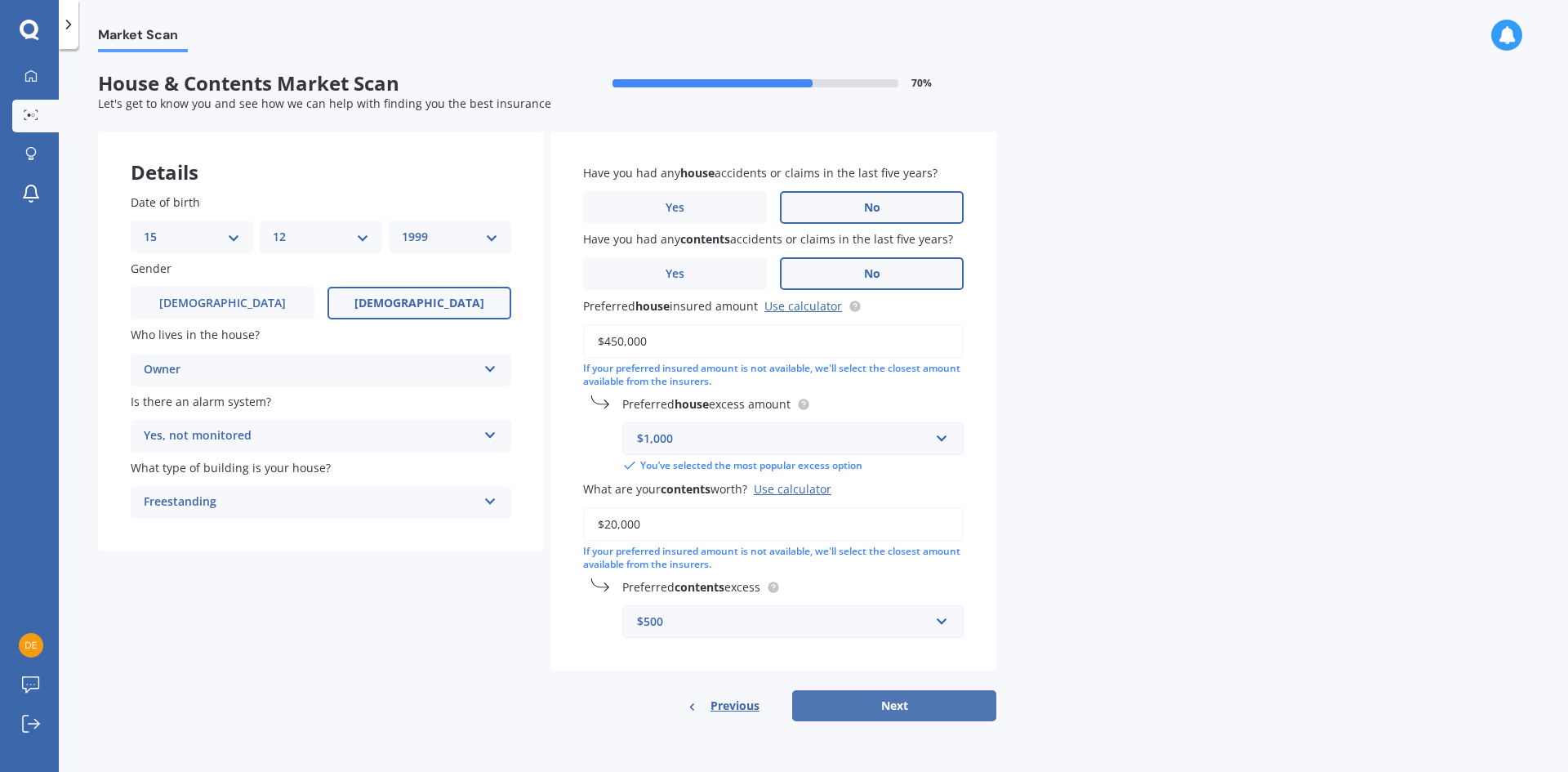
click at [909, 698] on button "Next" at bounding box center [894, 705] width 205 height 31
select select "15"
select select "12"
select select "1999"
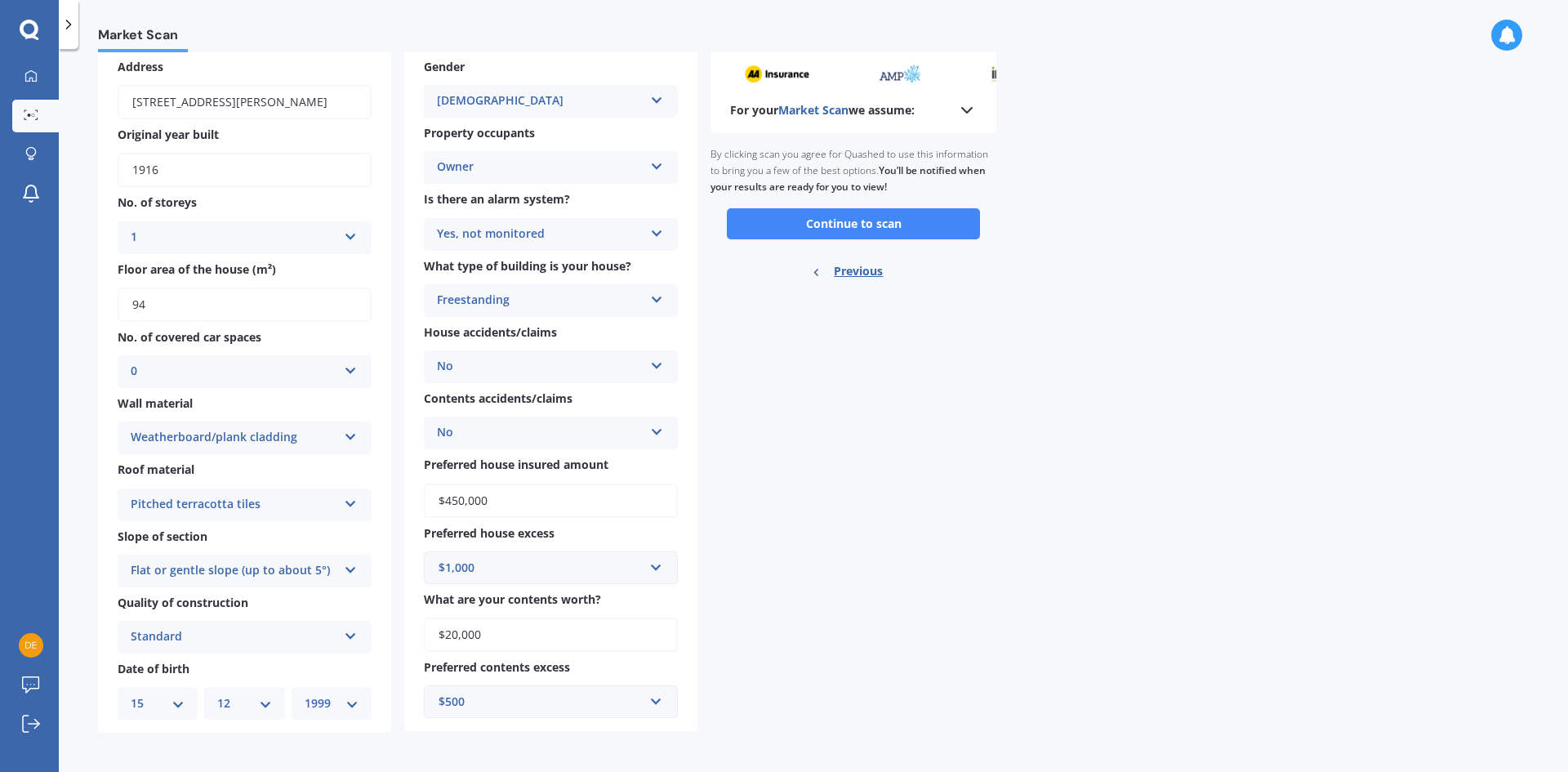
scroll to position [90, 0]
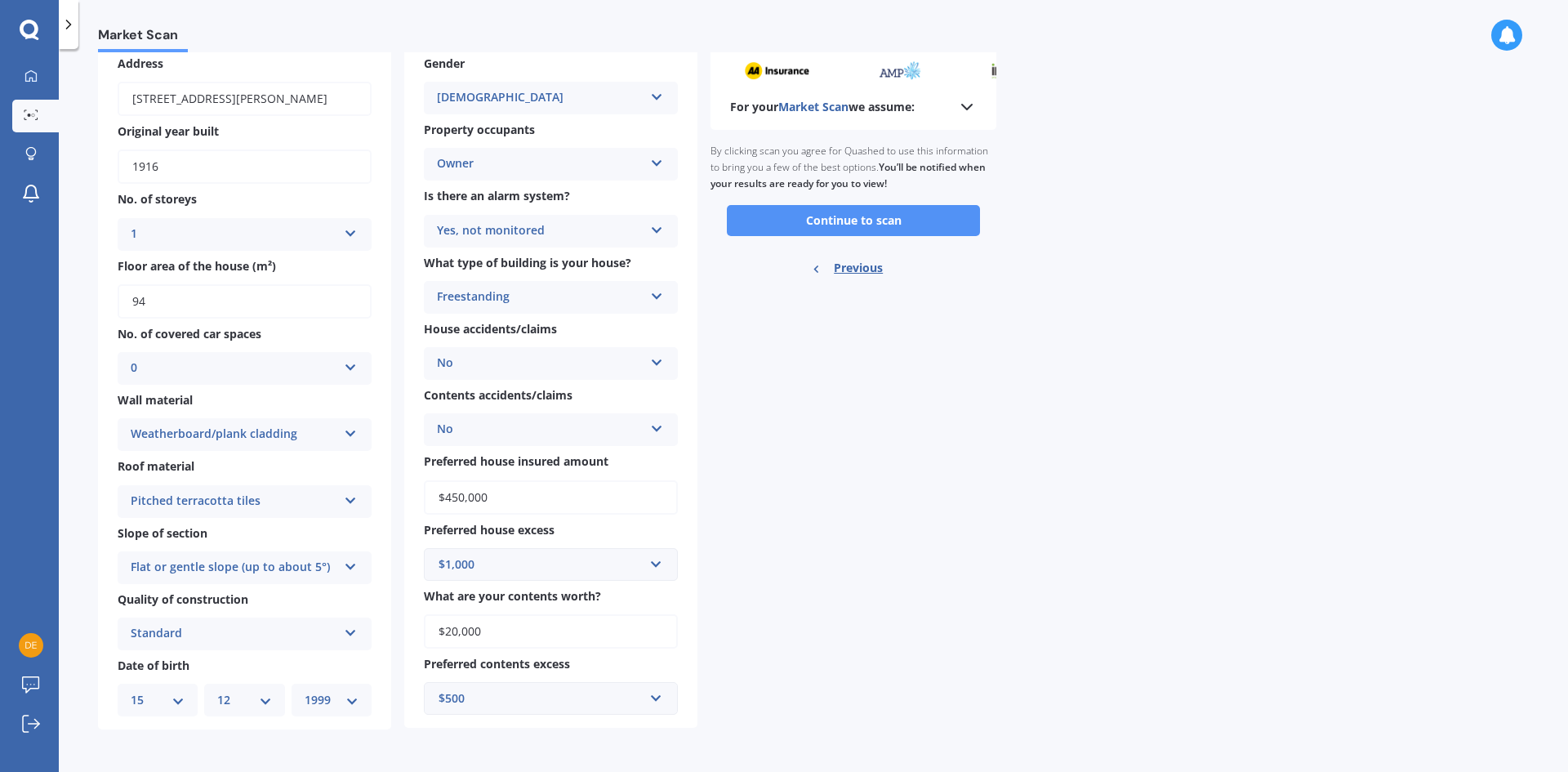
click at [816, 224] on button "Continue to scan" at bounding box center [853, 220] width 253 height 31
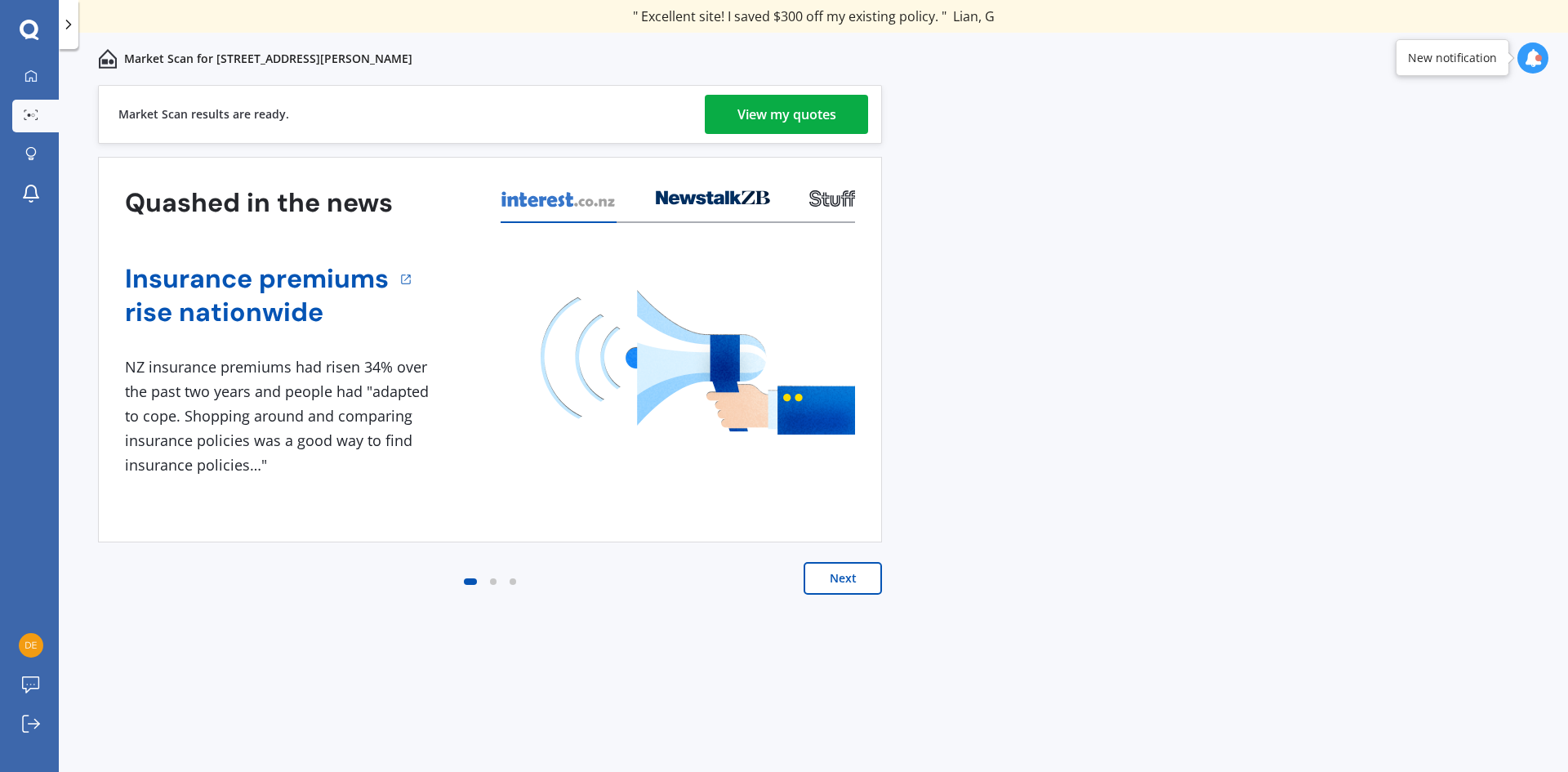
click at [803, 118] on div "View my quotes" at bounding box center [786, 114] width 98 height 40
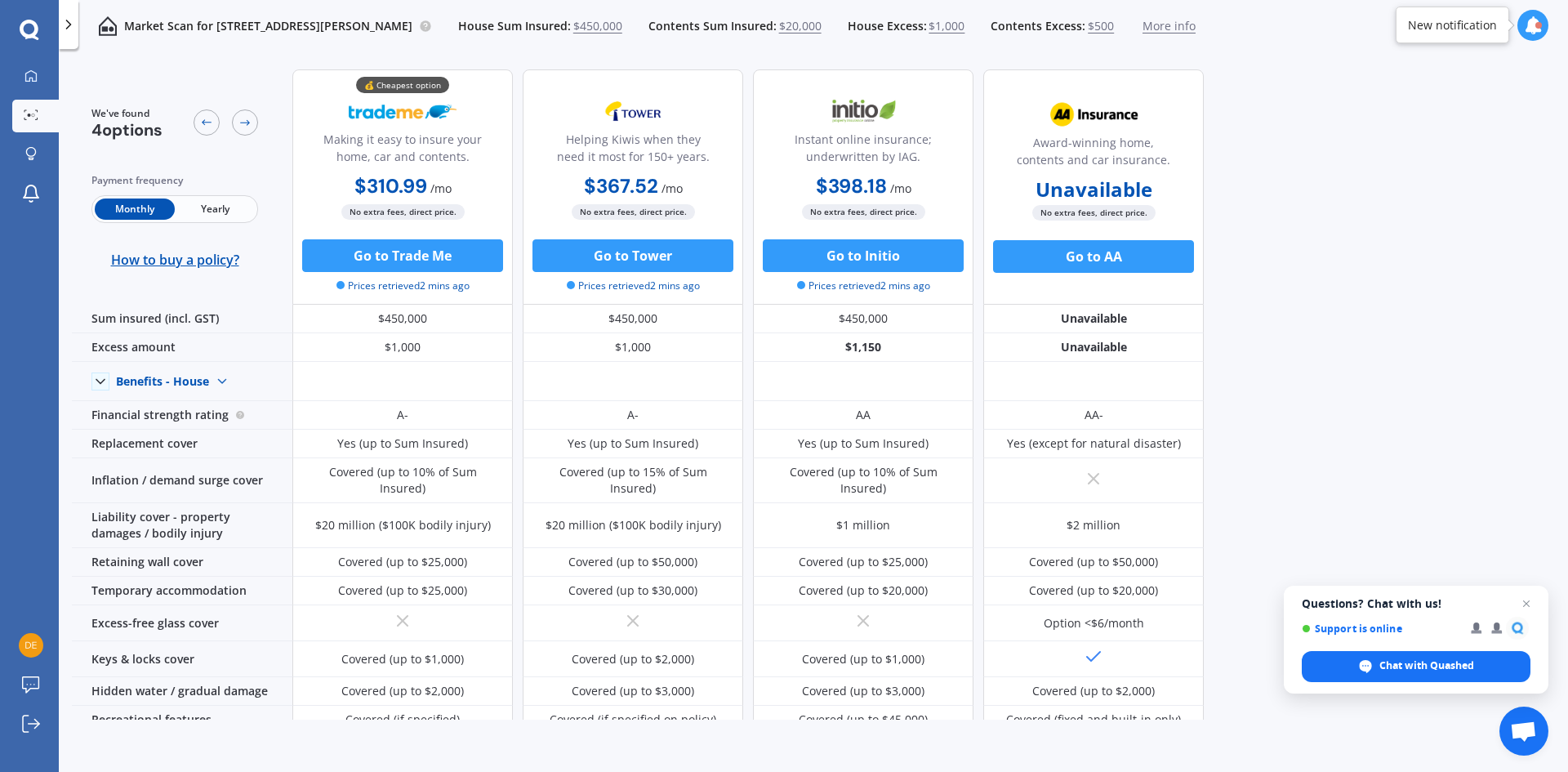
click at [215, 207] on span "Yearly" at bounding box center [214, 209] width 80 height 21
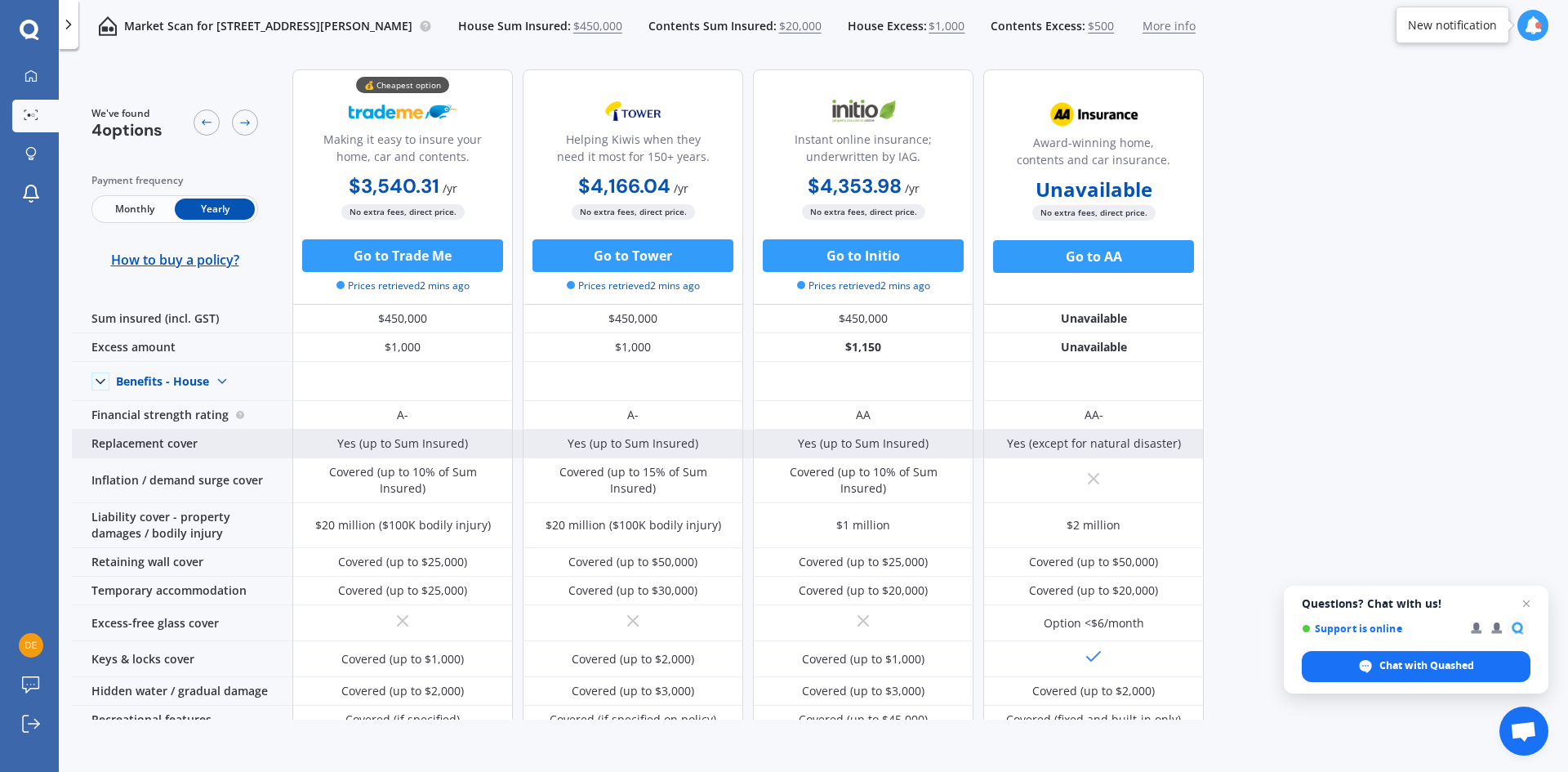
click at [1071, 456] on div "Yes (except for natural disaster)" at bounding box center [1093, 444] width 220 height 29
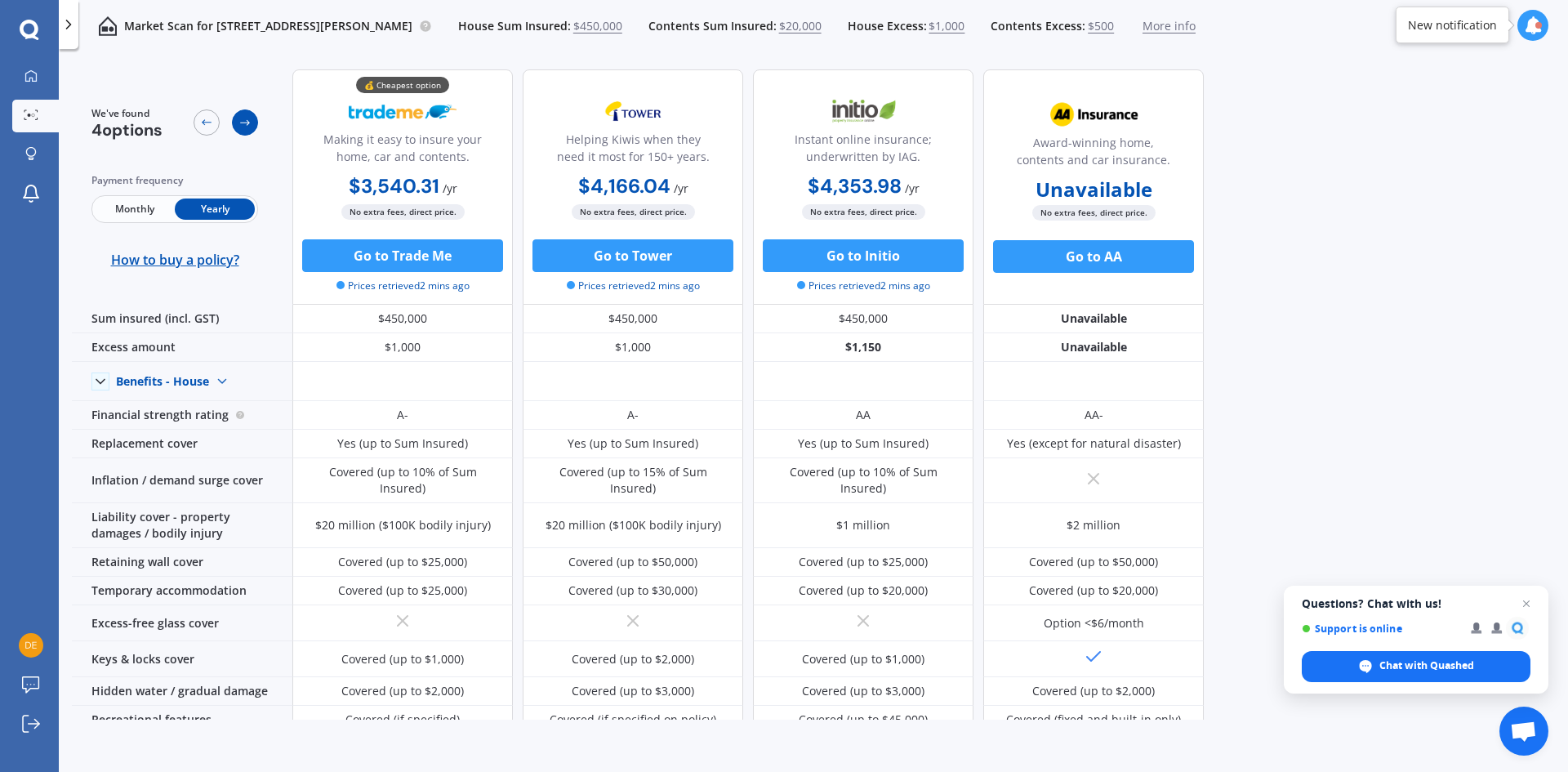
click at [253, 118] on div at bounding box center [244, 122] width 26 height 26
